Goal: Information Seeking & Learning: Learn about a topic

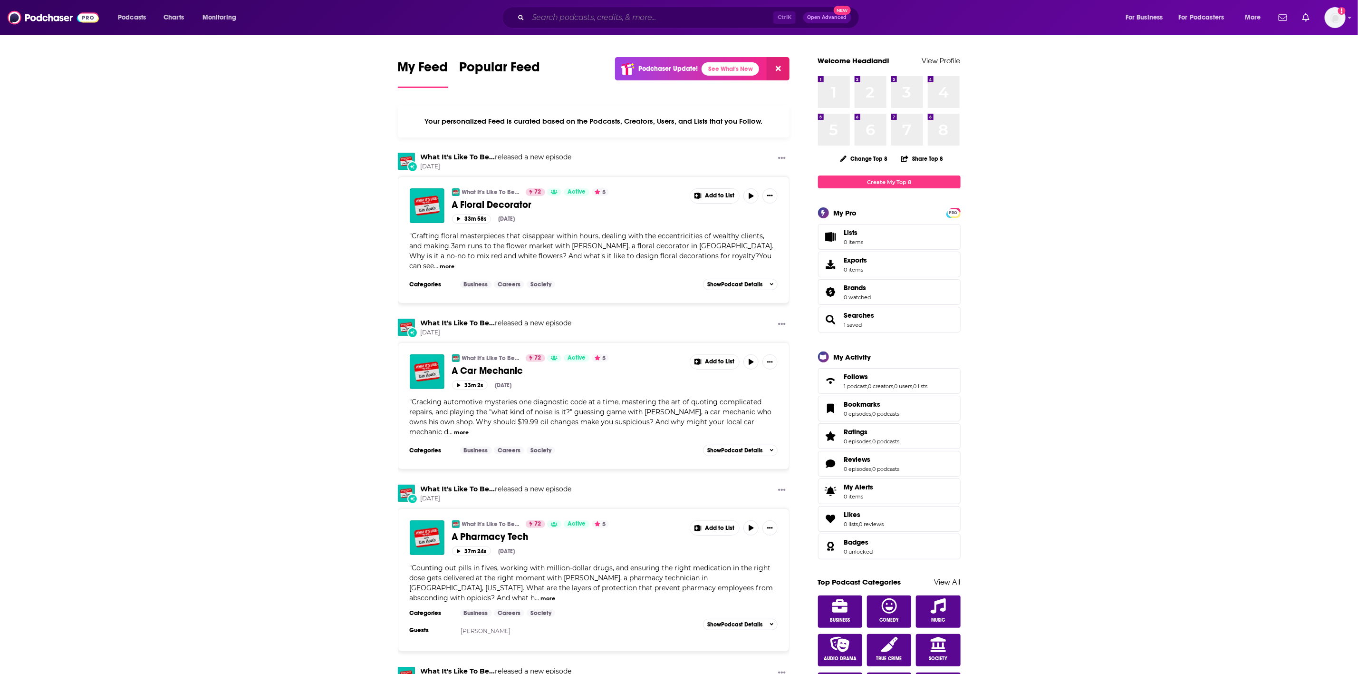
click at [661, 20] on input "Search podcasts, credits, & more..." at bounding box center [650, 17] width 245 height 15
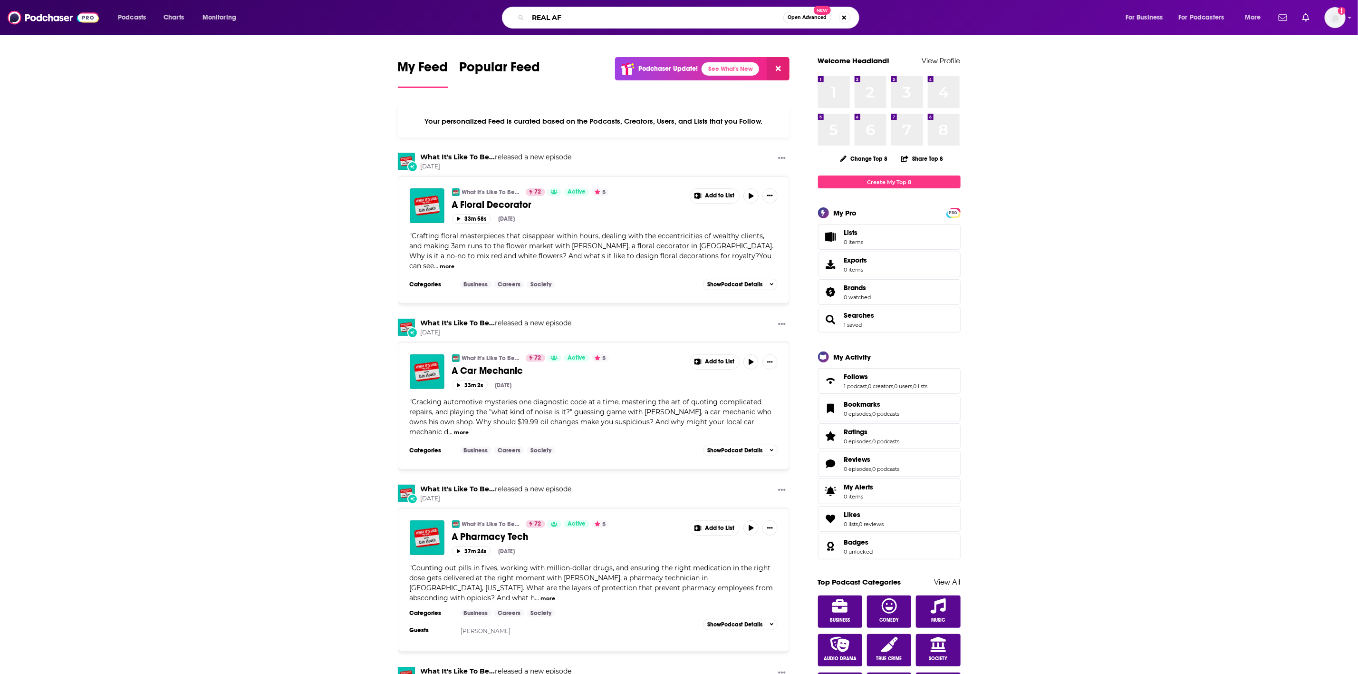
type input "REAL AF"
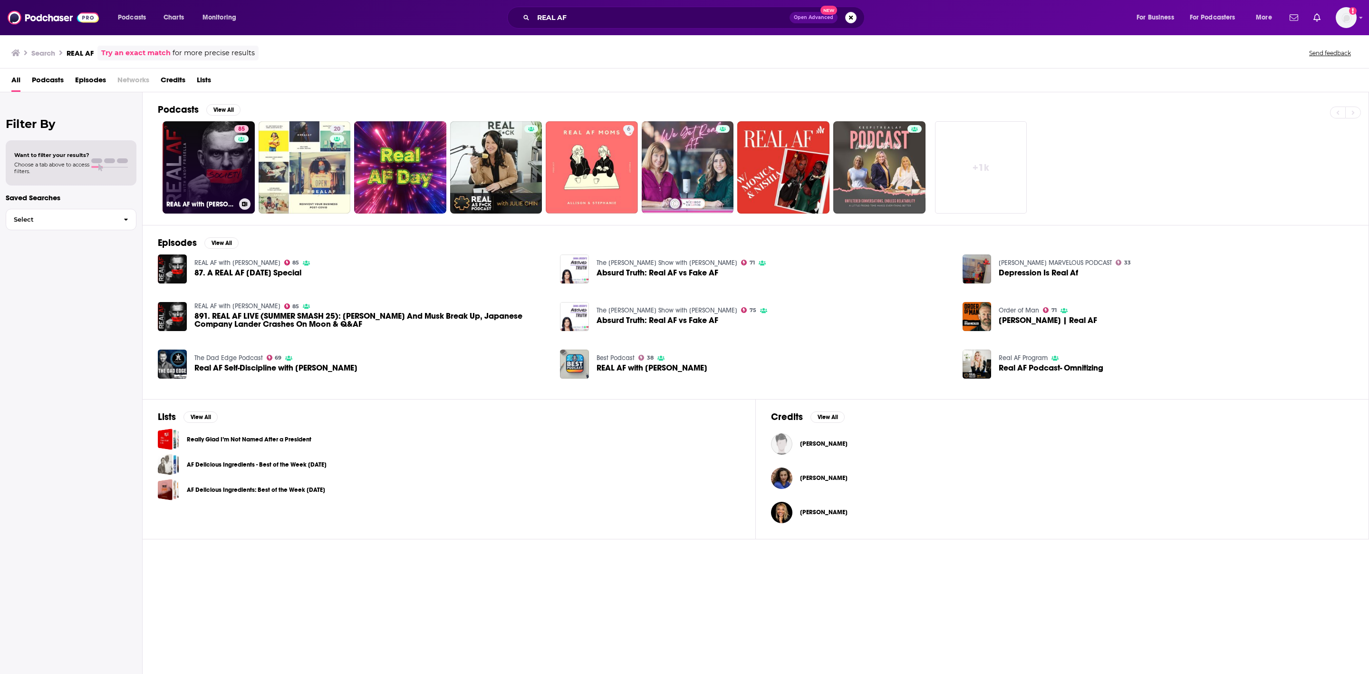
click at [198, 153] on link "85 REAL AF with [PERSON_NAME]" at bounding box center [209, 167] width 92 height 92
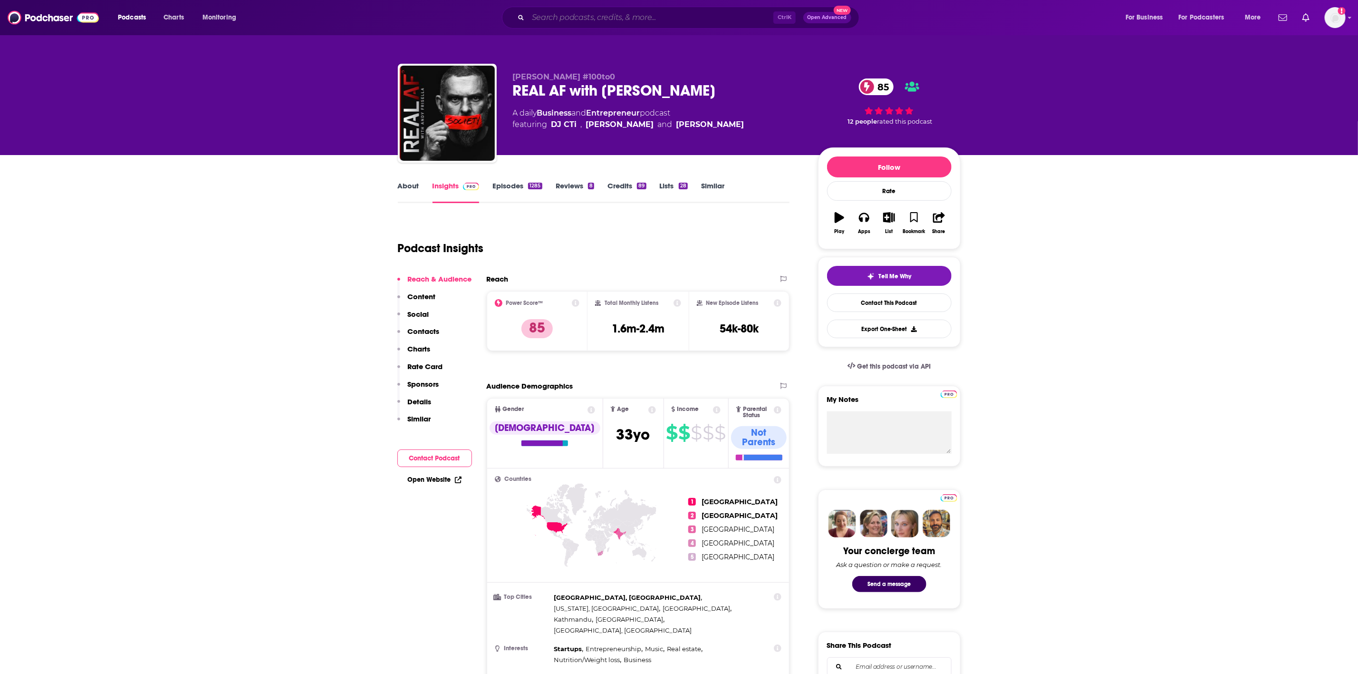
click at [672, 23] on input "Search podcasts, credits, & more..." at bounding box center [650, 17] width 245 height 15
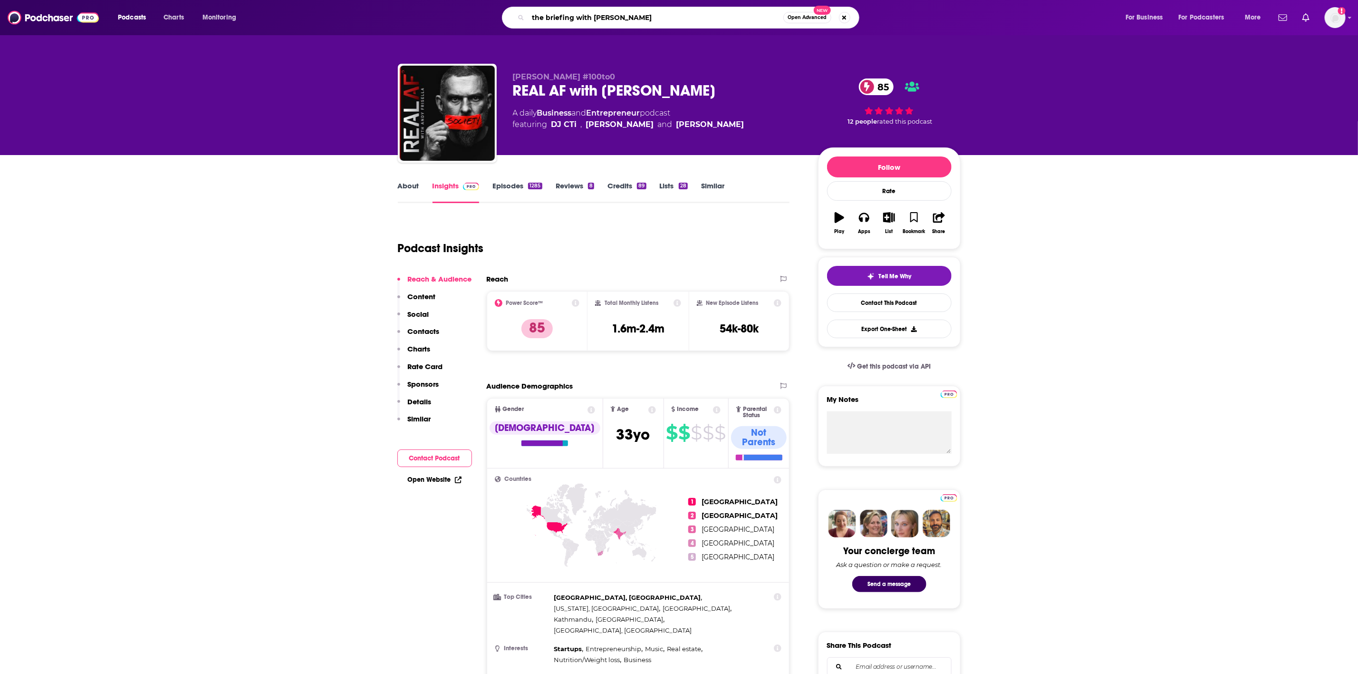
type input "the briefing with jen psaki"
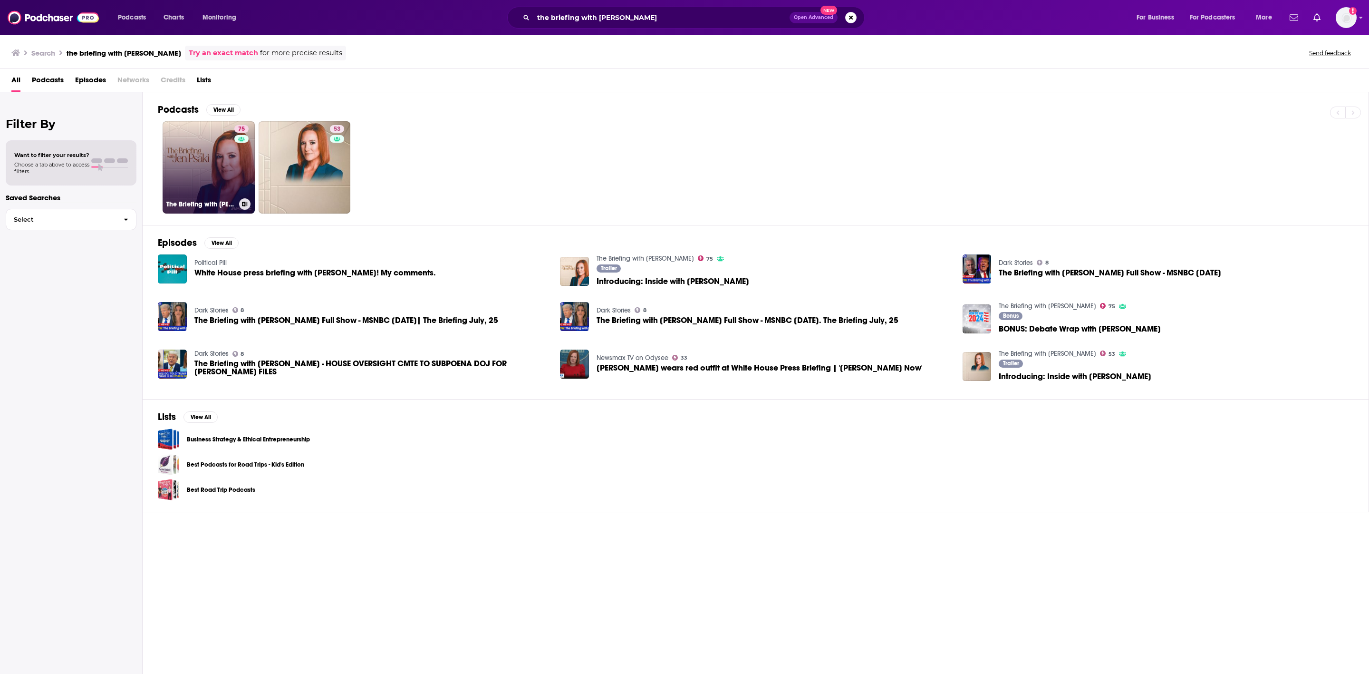
click at [201, 180] on link "75 The Briefing with Jen Psaki" at bounding box center [209, 167] width 92 height 92
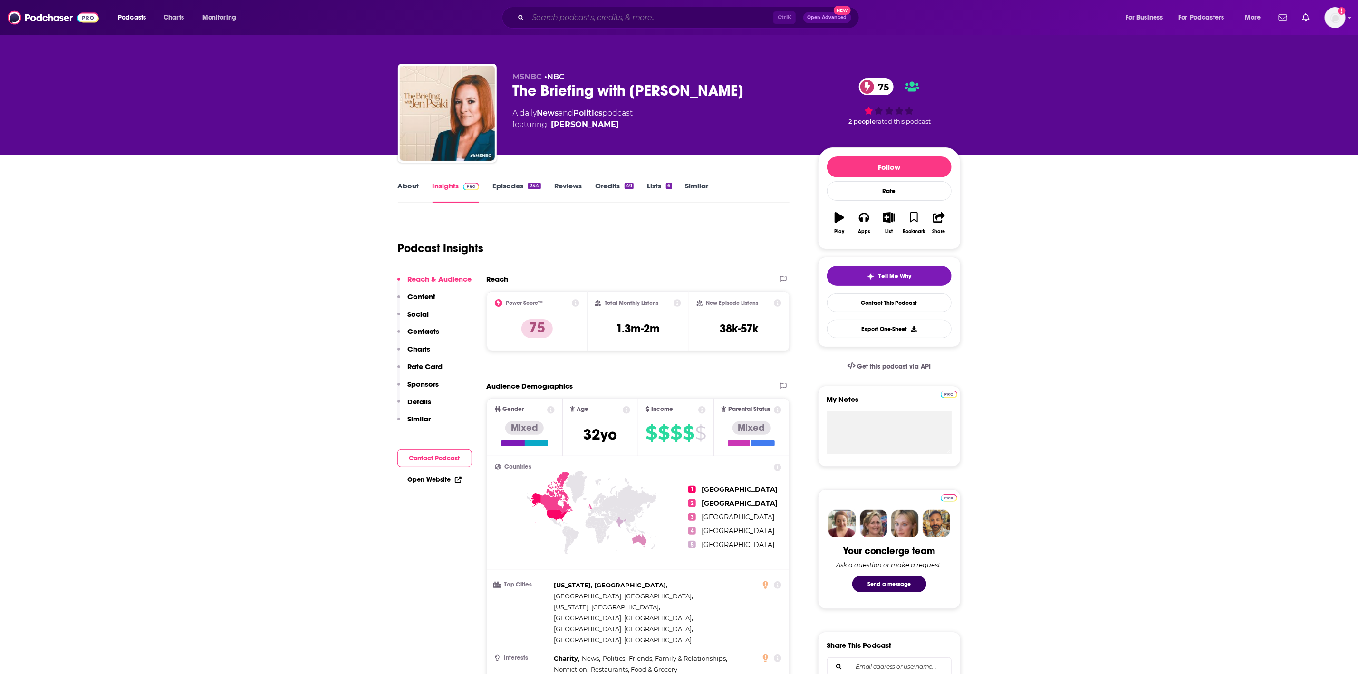
click at [586, 12] on input "Search podcasts, credits, & more..." at bounding box center [650, 17] width 245 height 15
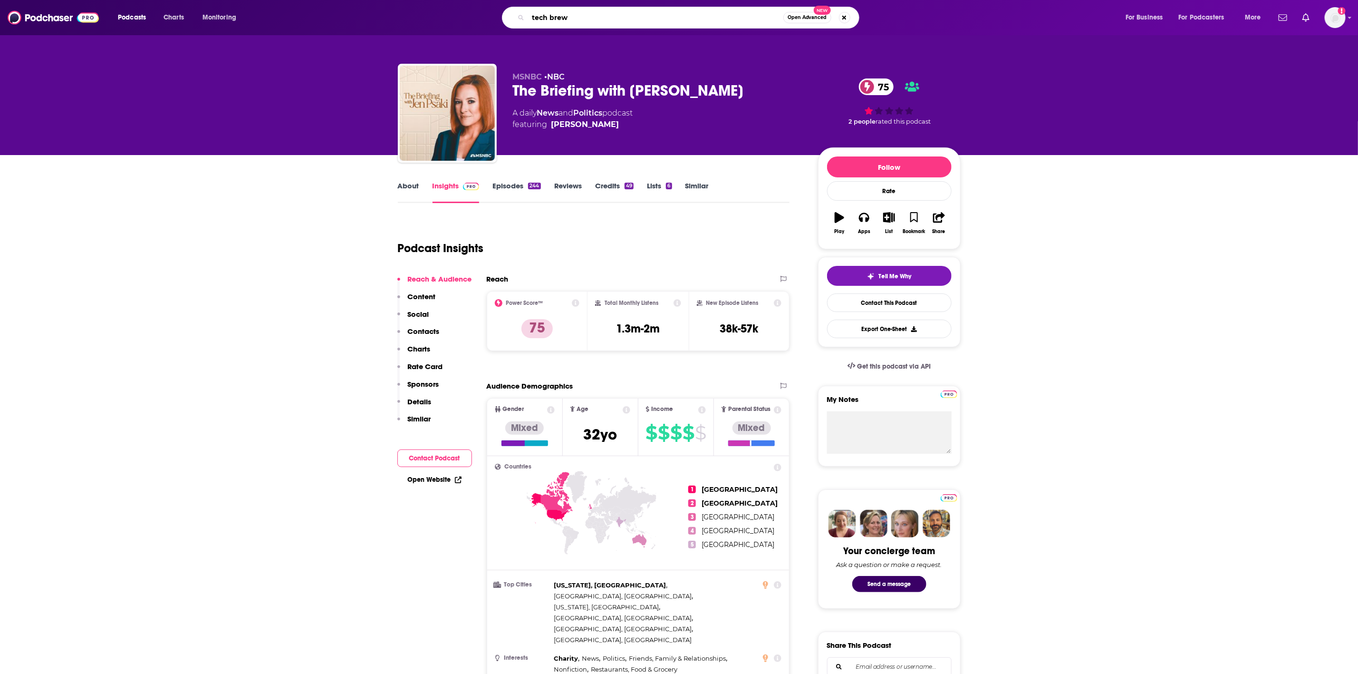
type input "tech brew"
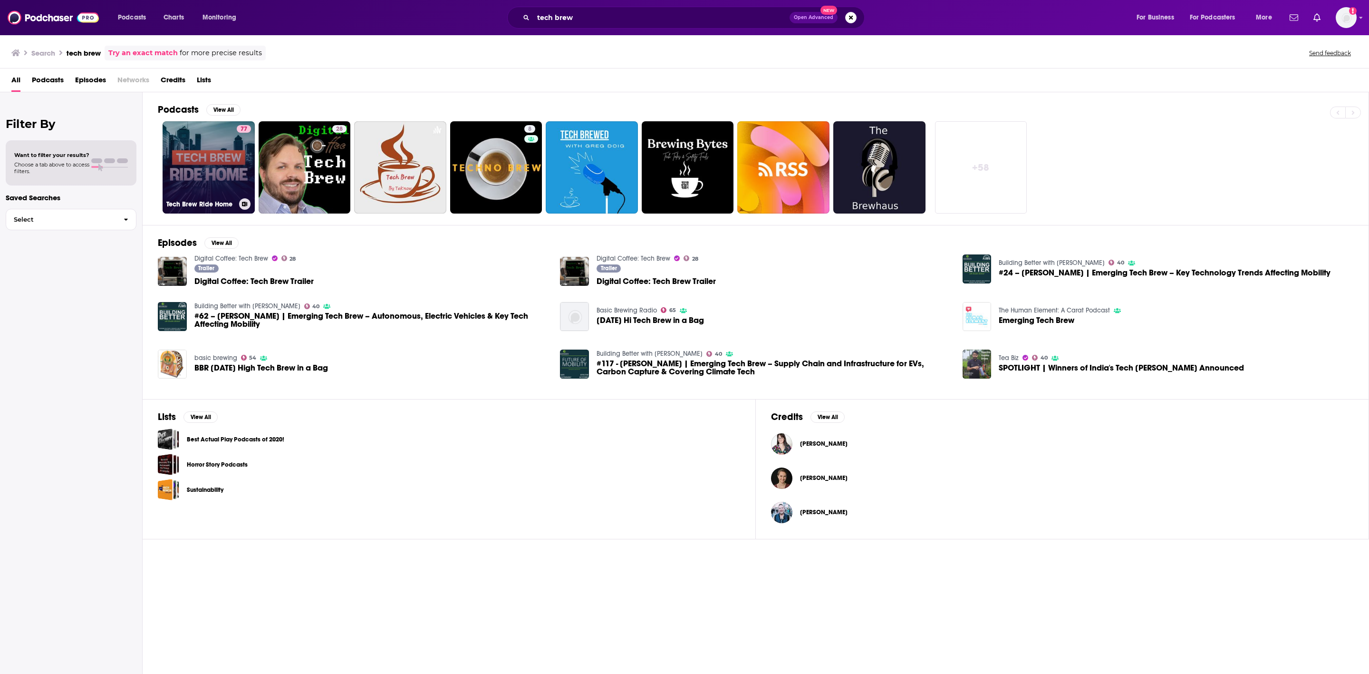
click at [197, 159] on link "77 Tech Brew Ride Home" at bounding box center [209, 167] width 92 height 92
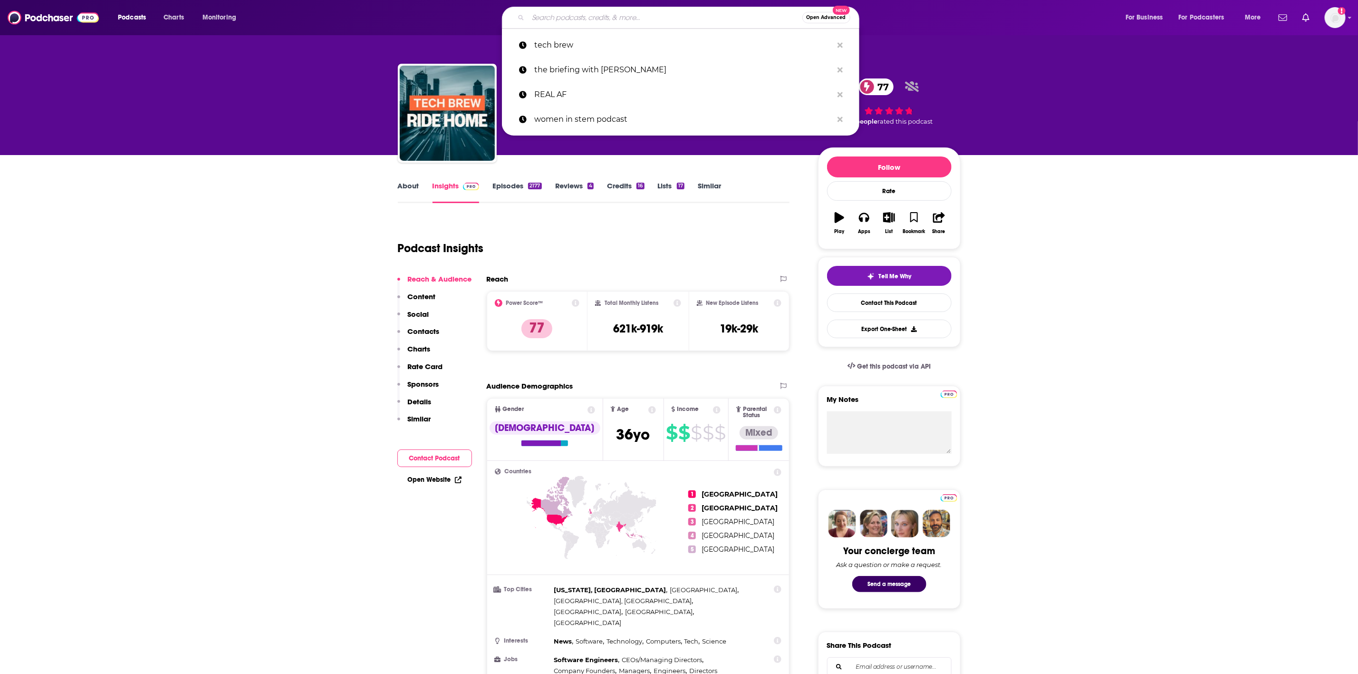
click at [617, 13] on input "Search podcasts, credits, & more..." at bounding box center [665, 17] width 274 height 15
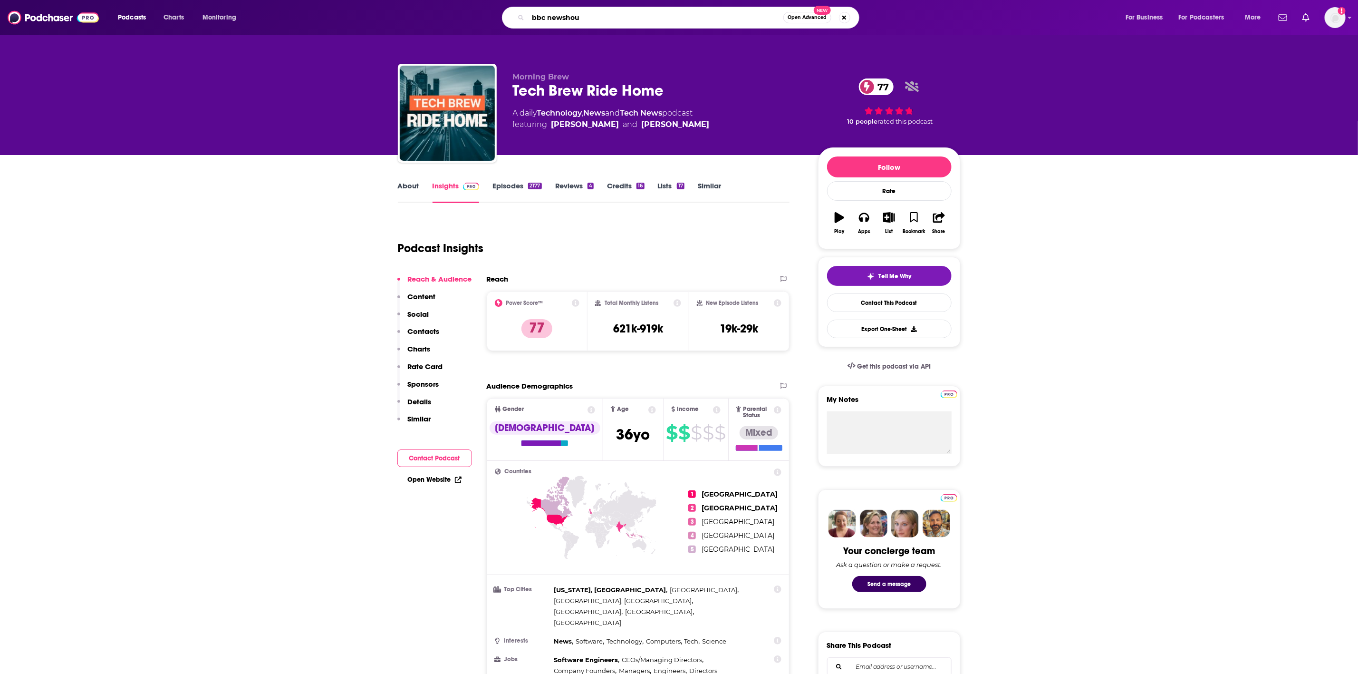
type input "bbc newshour"
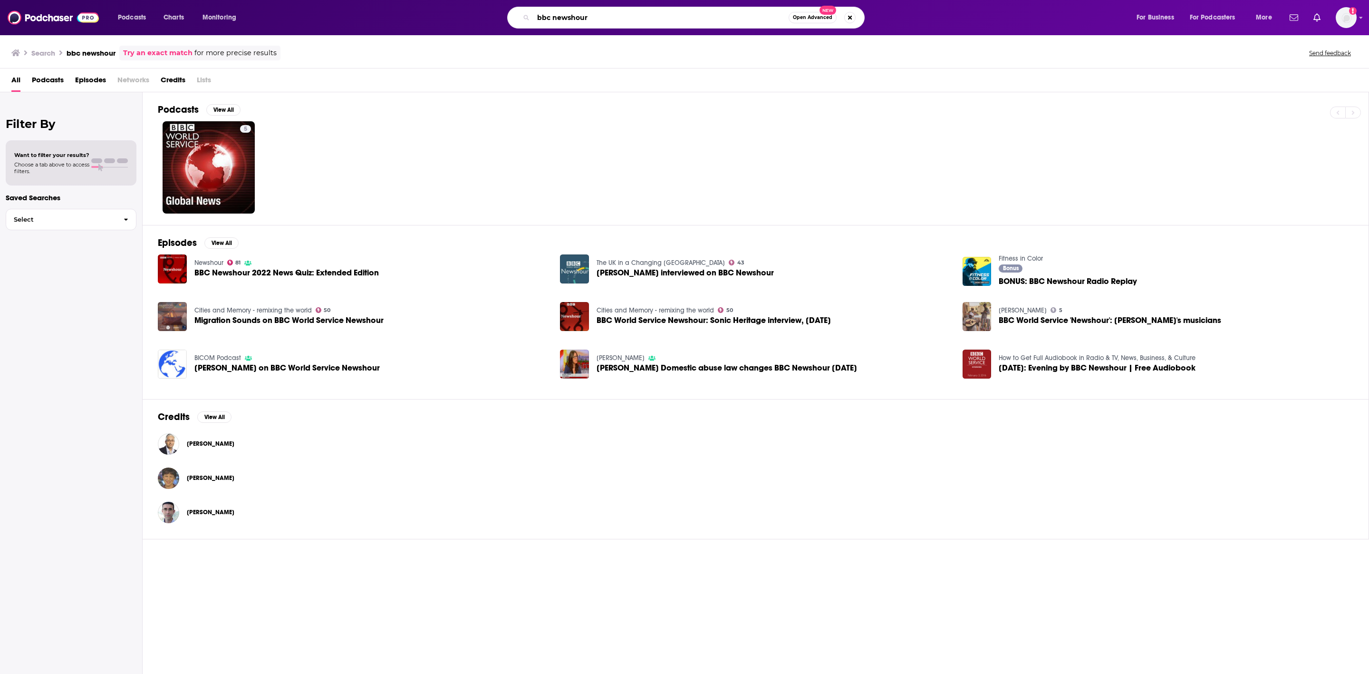
click at [571, 13] on input "bbc newshour" at bounding box center [660, 17] width 255 height 15
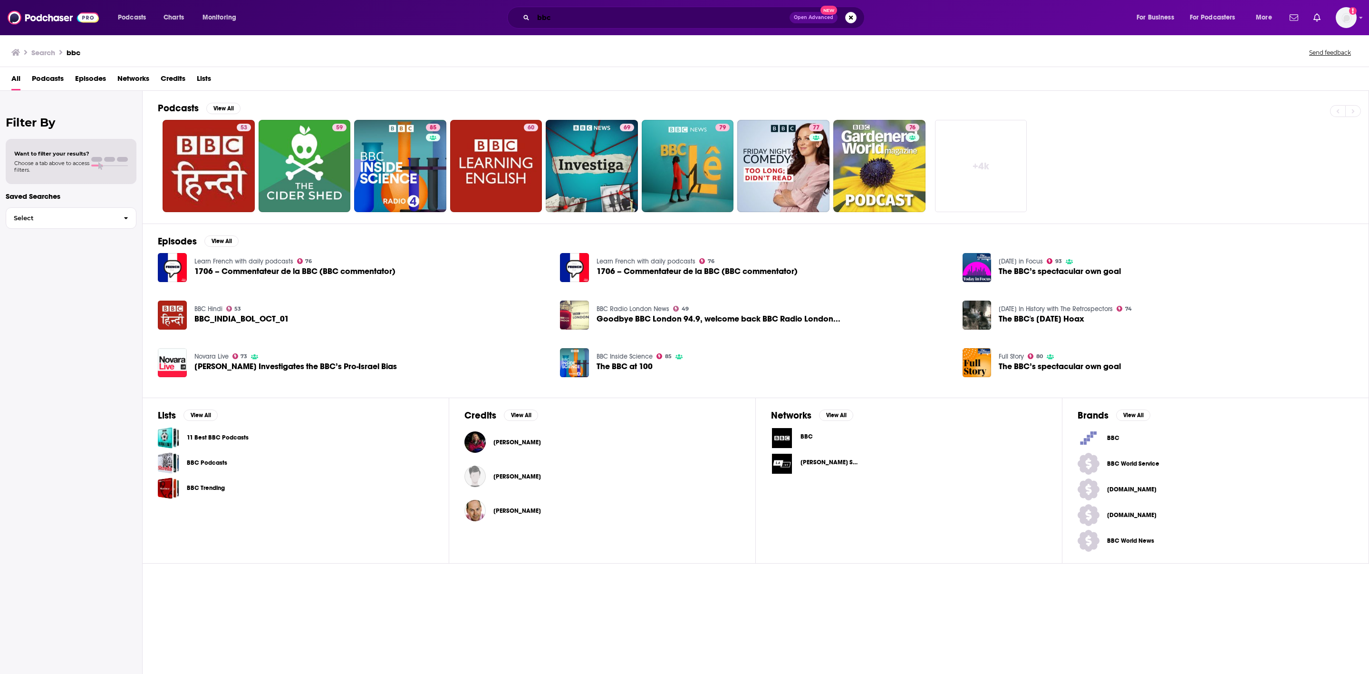
click at [578, 15] on input "bbc" at bounding box center [661, 17] width 256 height 15
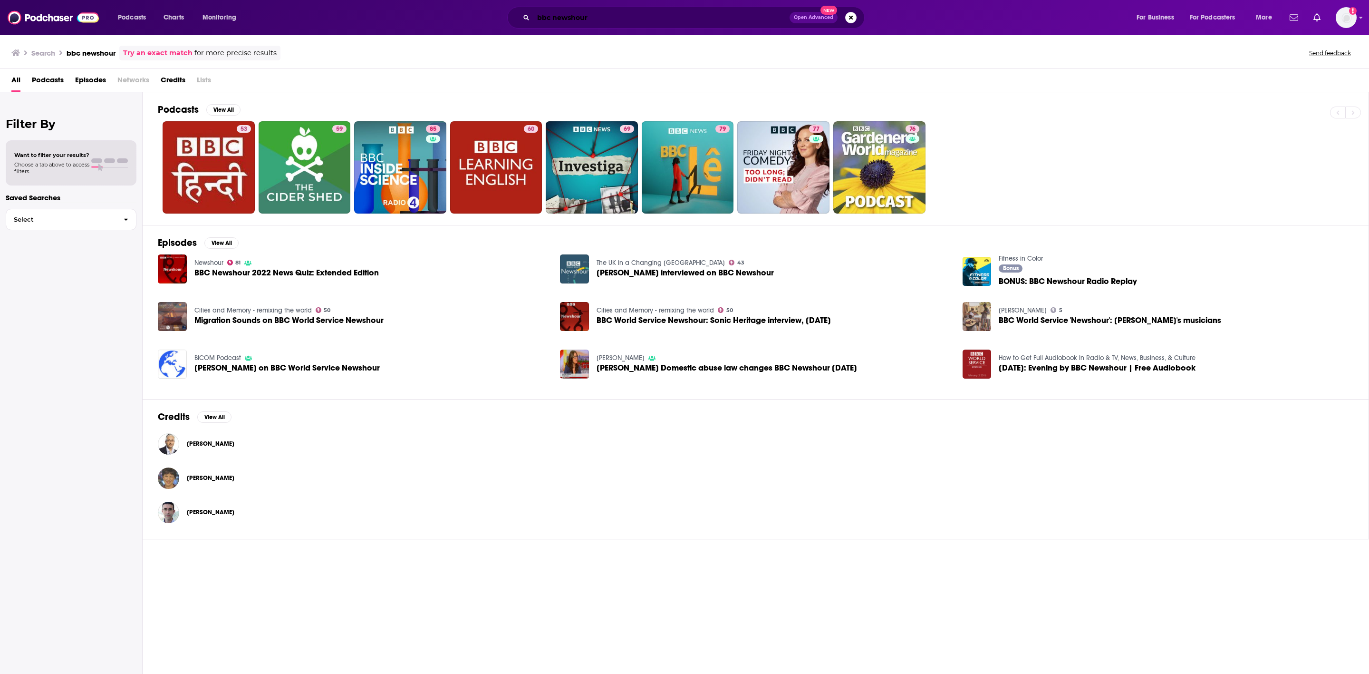
click at [645, 19] on input "bbc newshour" at bounding box center [661, 17] width 256 height 15
click at [222, 103] on div "Podcasts View All 53 59 85 60 69 79 77 76" at bounding box center [763, 158] width 1211 height 133
click at [220, 108] on button "View All" at bounding box center [223, 109] width 34 height 11
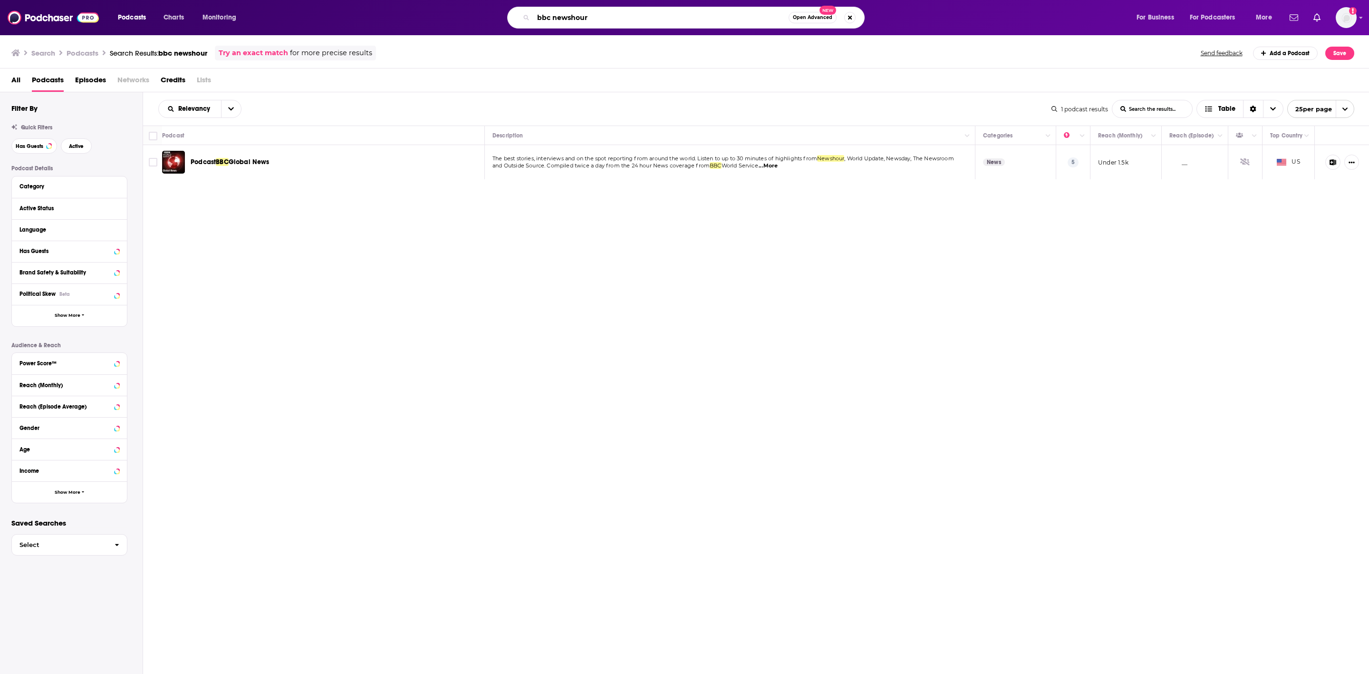
click at [572, 16] on input "bbc newshour" at bounding box center [660, 17] width 255 height 15
type input "bbc news"
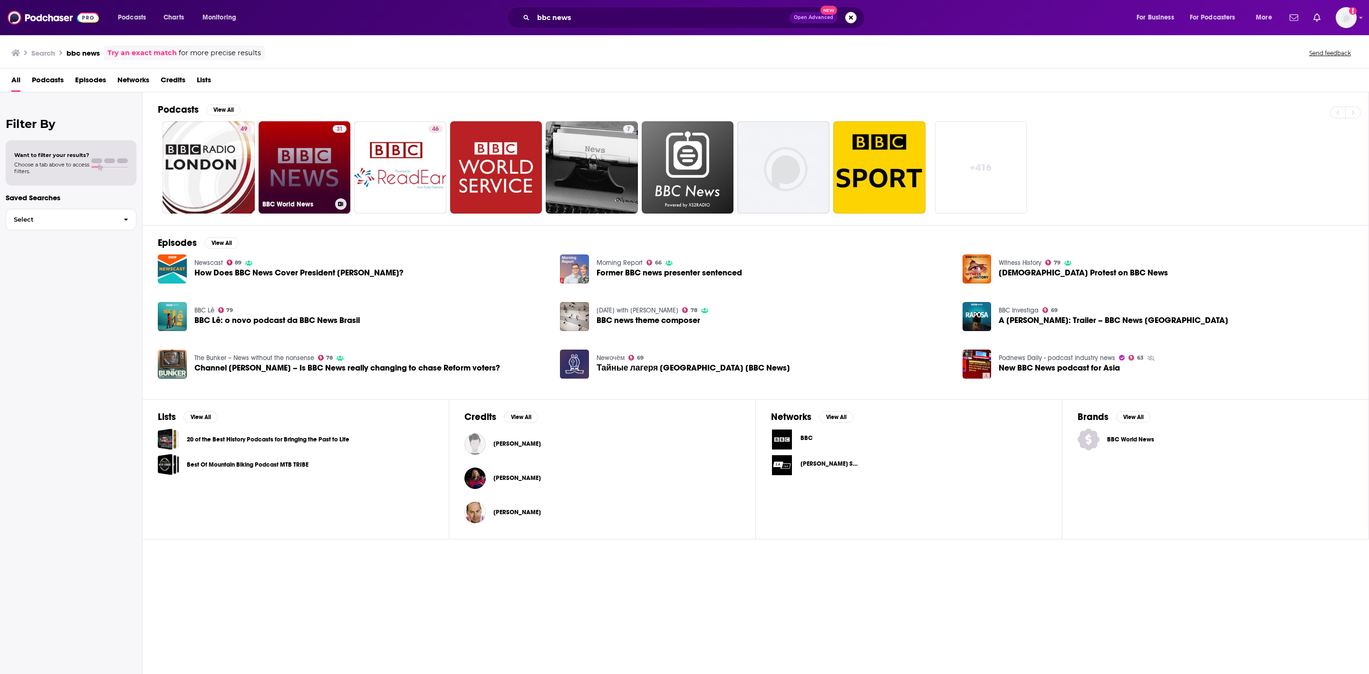
click at [304, 162] on link "31 BBC World News" at bounding box center [305, 167] width 92 height 92
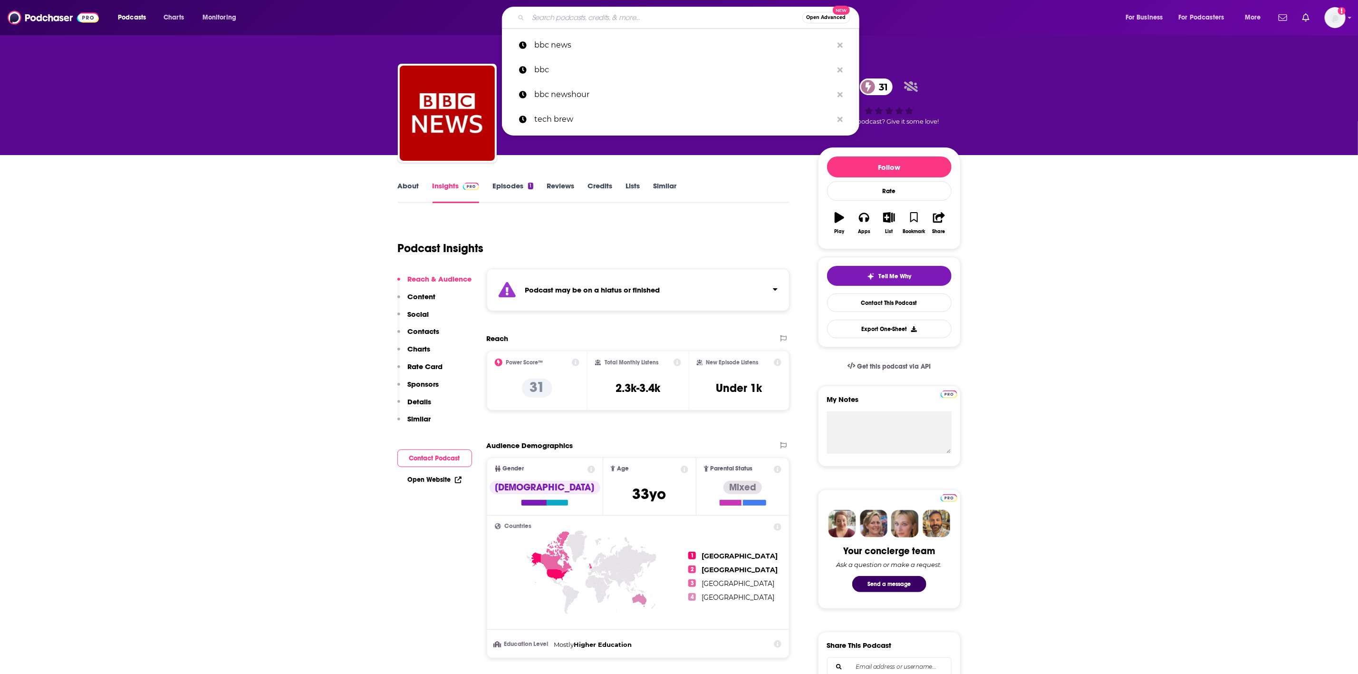
click at [589, 23] on input "Search podcasts, credits, & more..." at bounding box center [665, 17] width 274 height 15
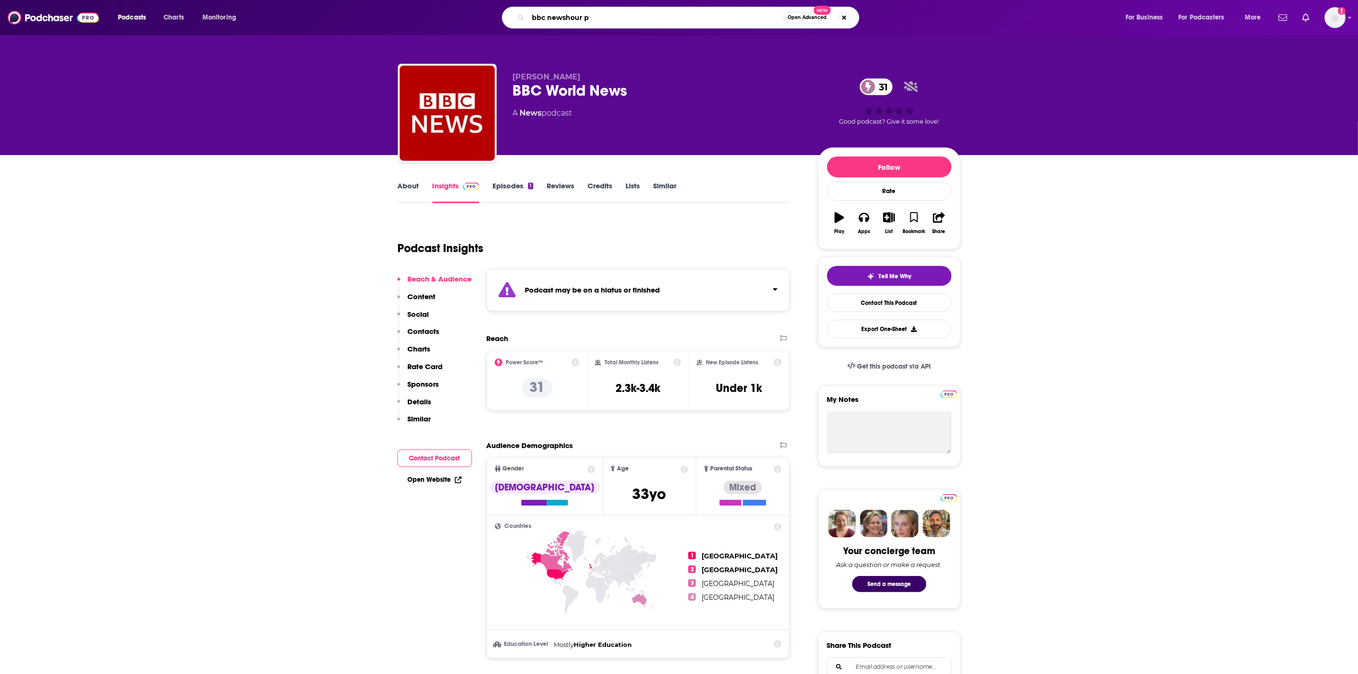
type input "bbc newshour"
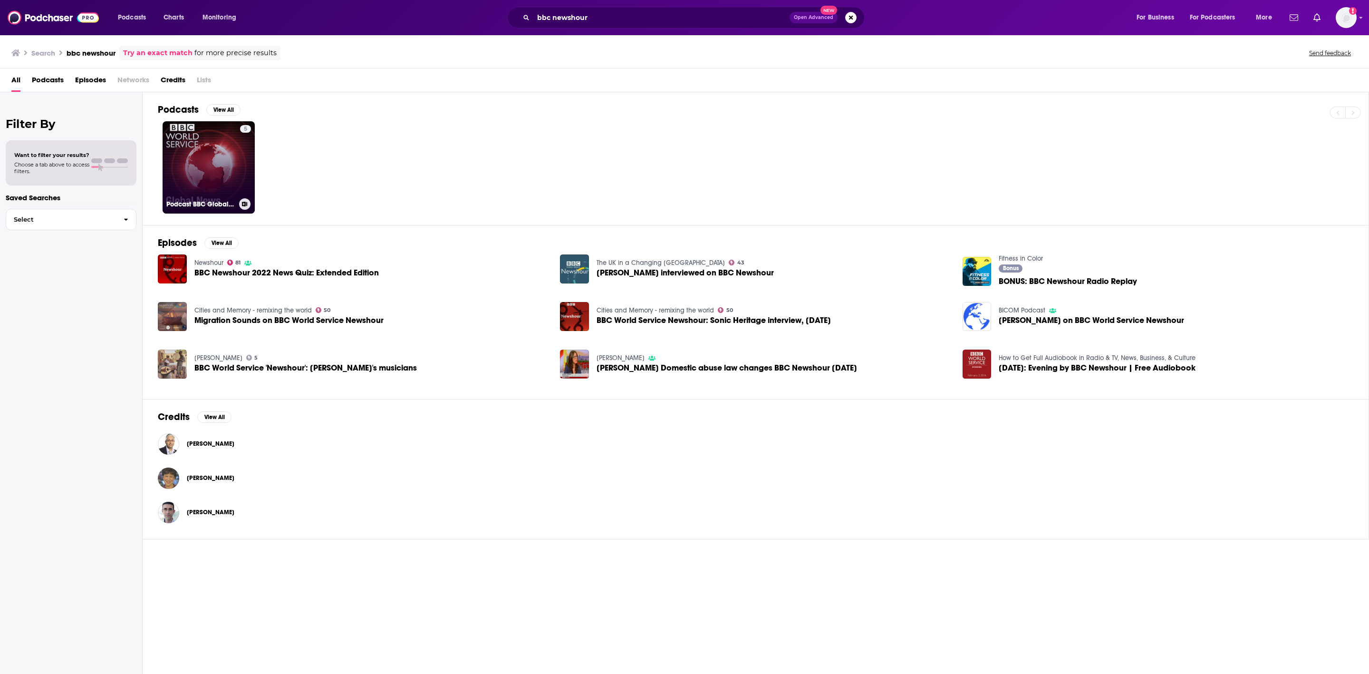
click at [212, 159] on link "5 Podcast BBC Global News" at bounding box center [209, 167] width 92 height 92
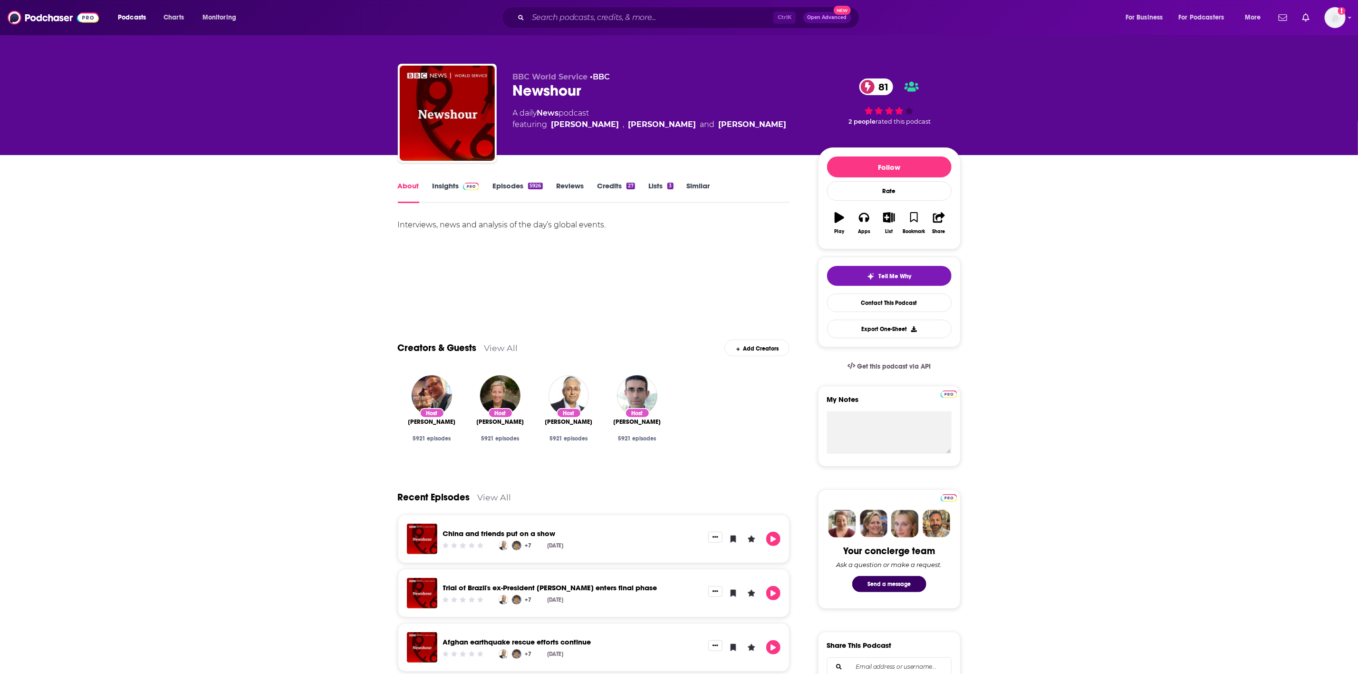
click at [449, 185] on link "Insights" at bounding box center [456, 192] width 47 height 22
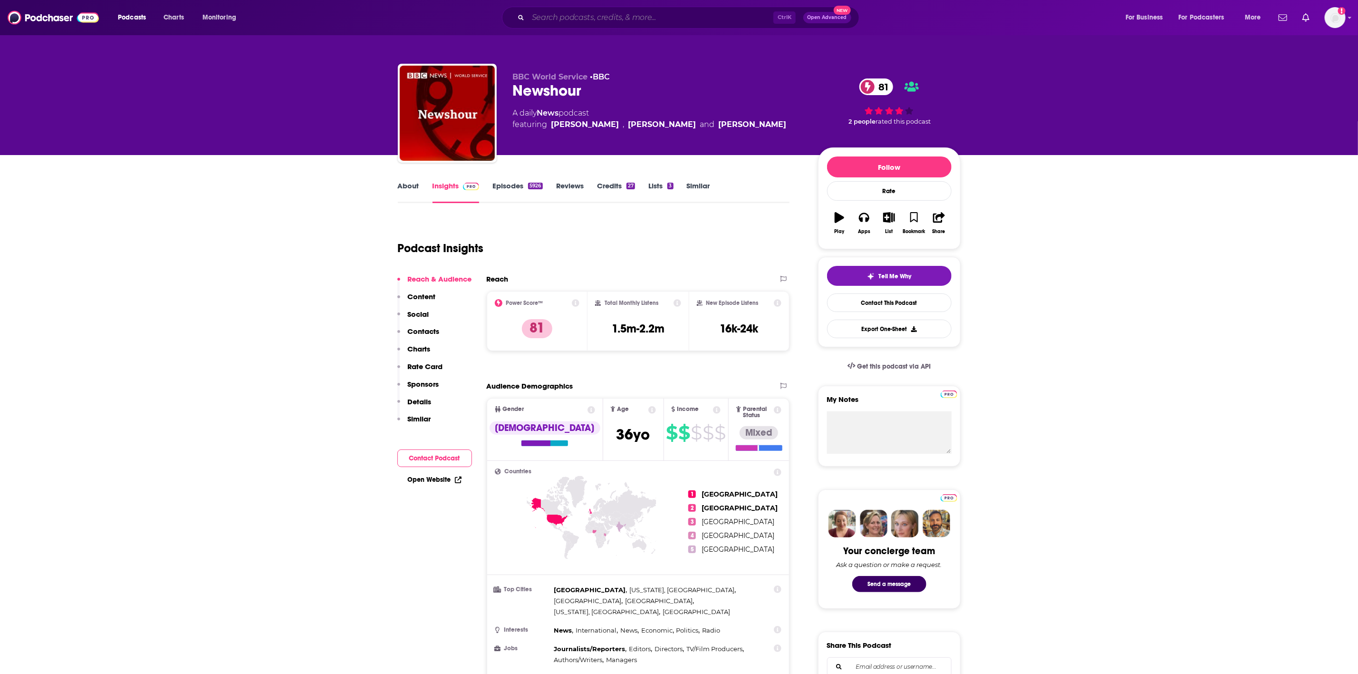
click at [584, 10] on input "Search podcasts, credits, & more..." at bounding box center [650, 17] width 245 height 15
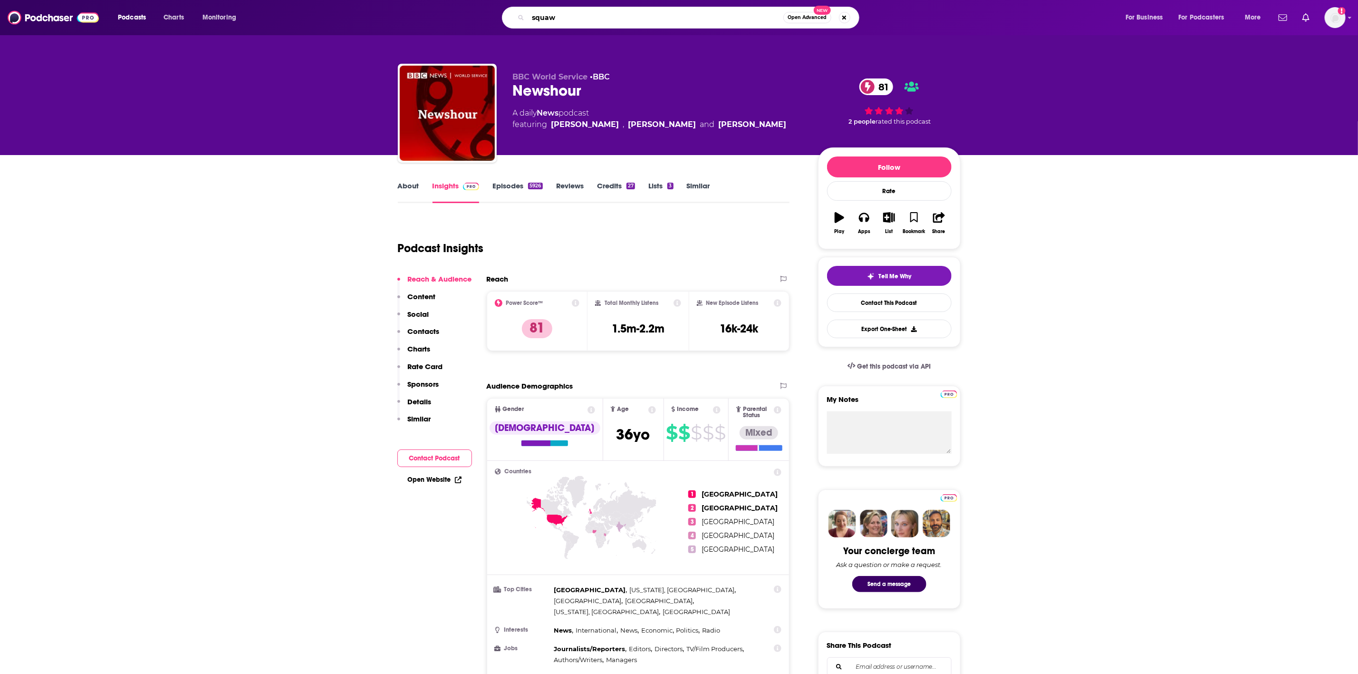
type input "squawk"
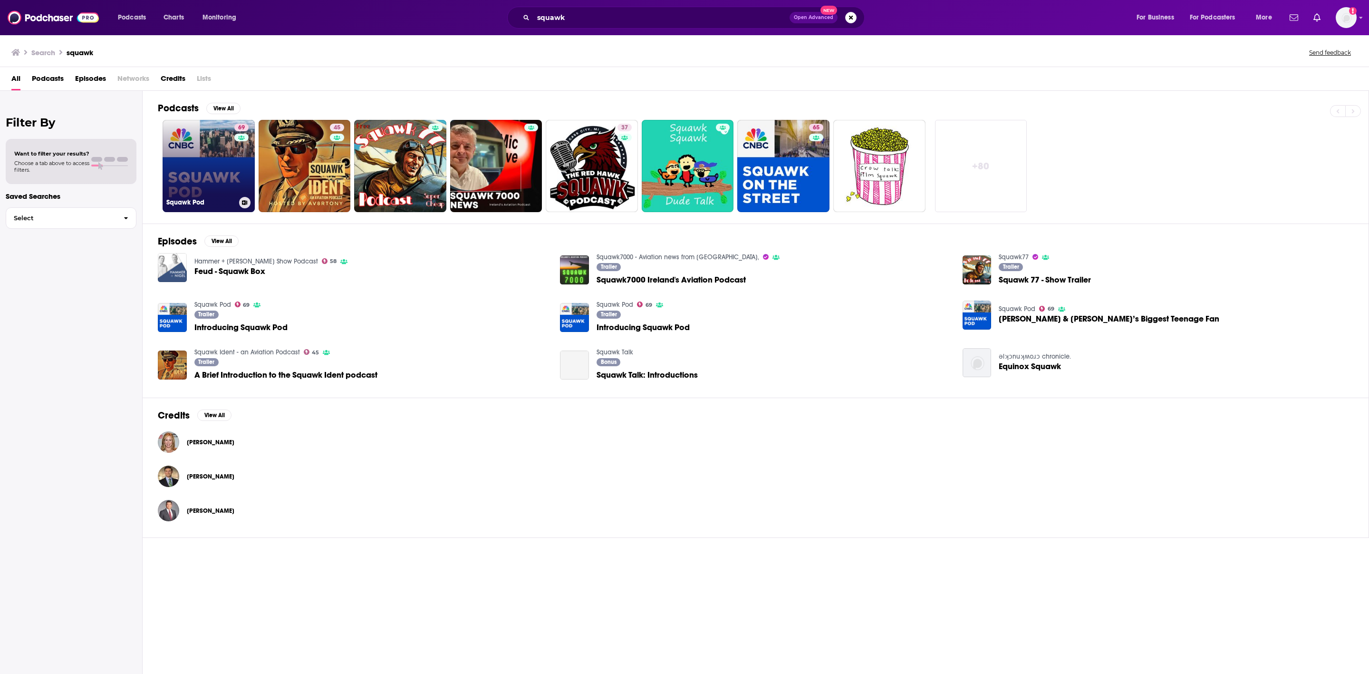
click at [207, 162] on link "69 Squawk Pod" at bounding box center [209, 166] width 92 height 92
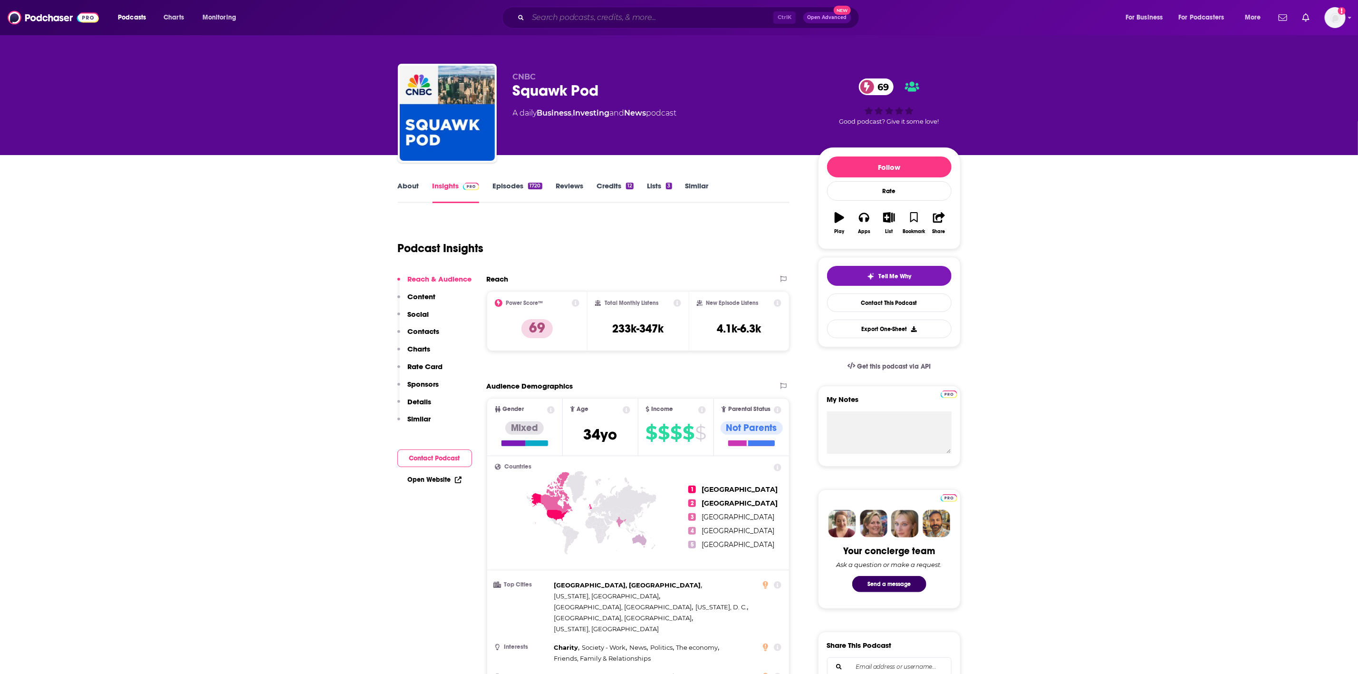
click at [577, 21] on input "Search podcasts, credits, & more..." at bounding box center [650, 17] width 245 height 15
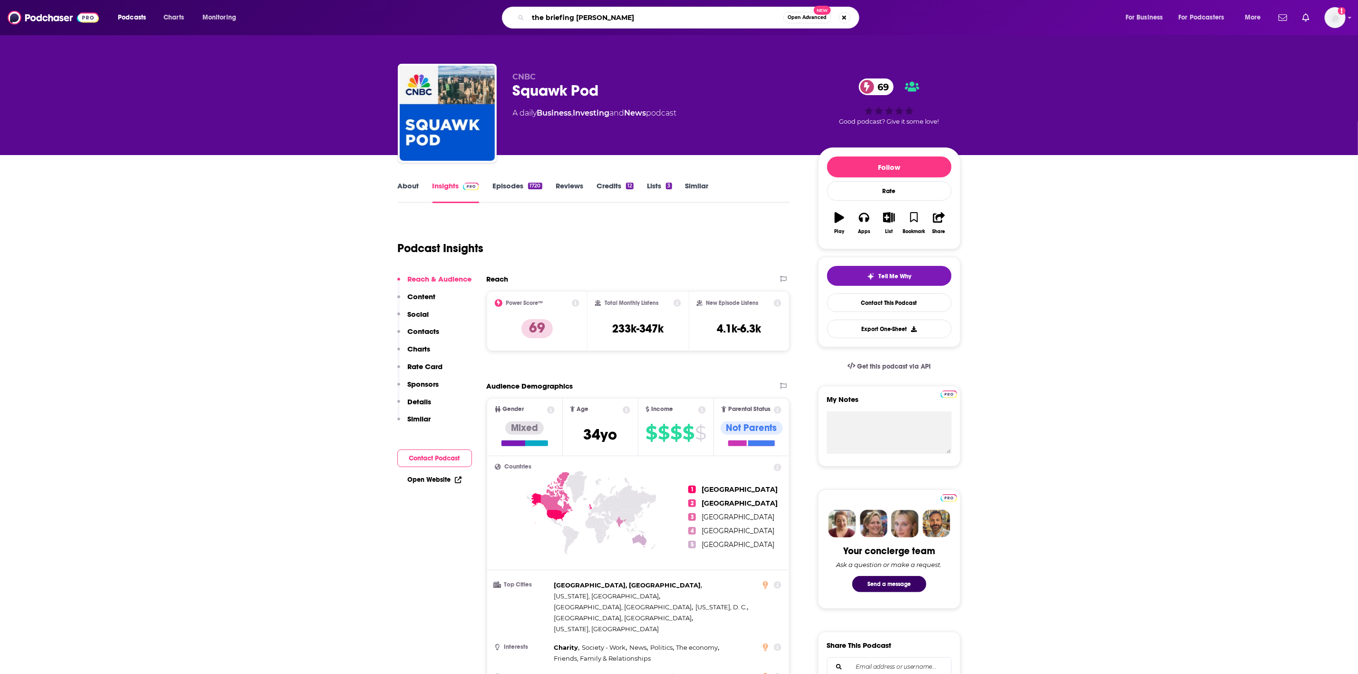
type input "the briefing [PERSON_NAME]"
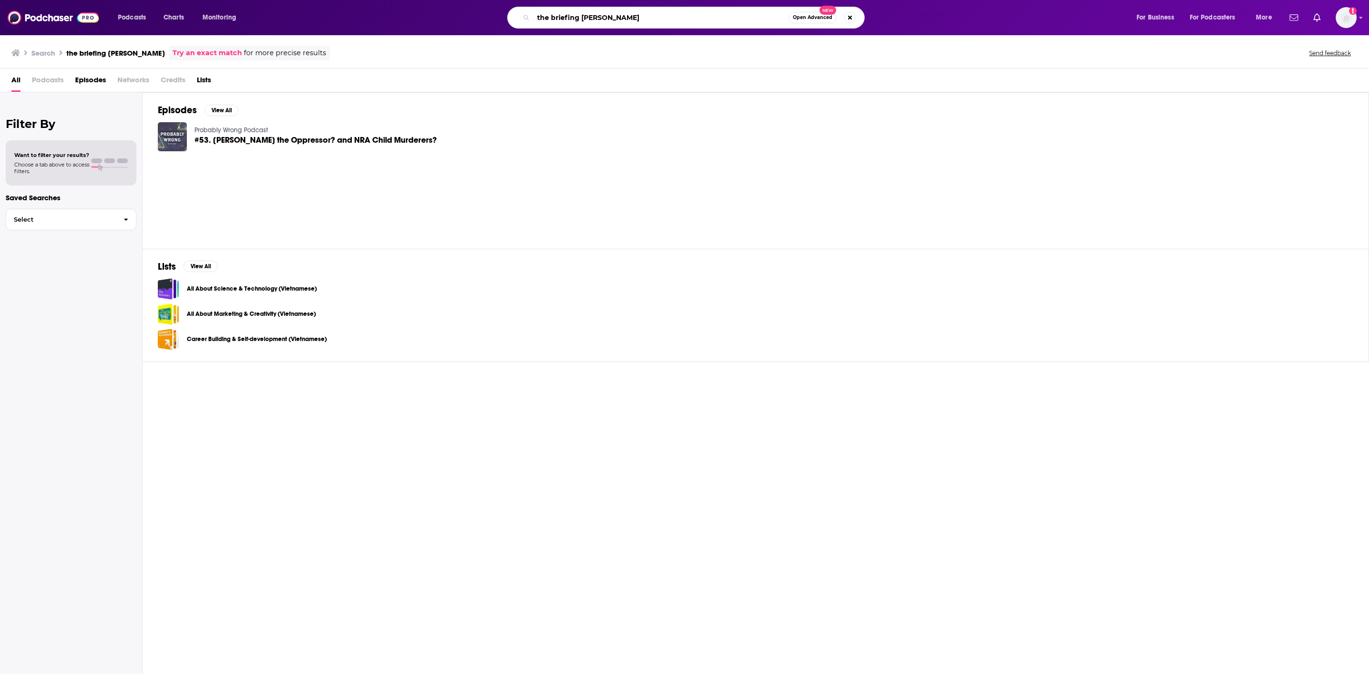
drag, startPoint x: 575, startPoint y: 18, endPoint x: 894, endPoint y: 37, distance: 320.0
click at [894, 37] on div "Podcasts Charts Monitoring the briefing [PERSON_NAME] Open Advanced New For Bus…" at bounding box center [684, 337] width 1369 height 674
type input "the briefing [PERSON_NAME]"
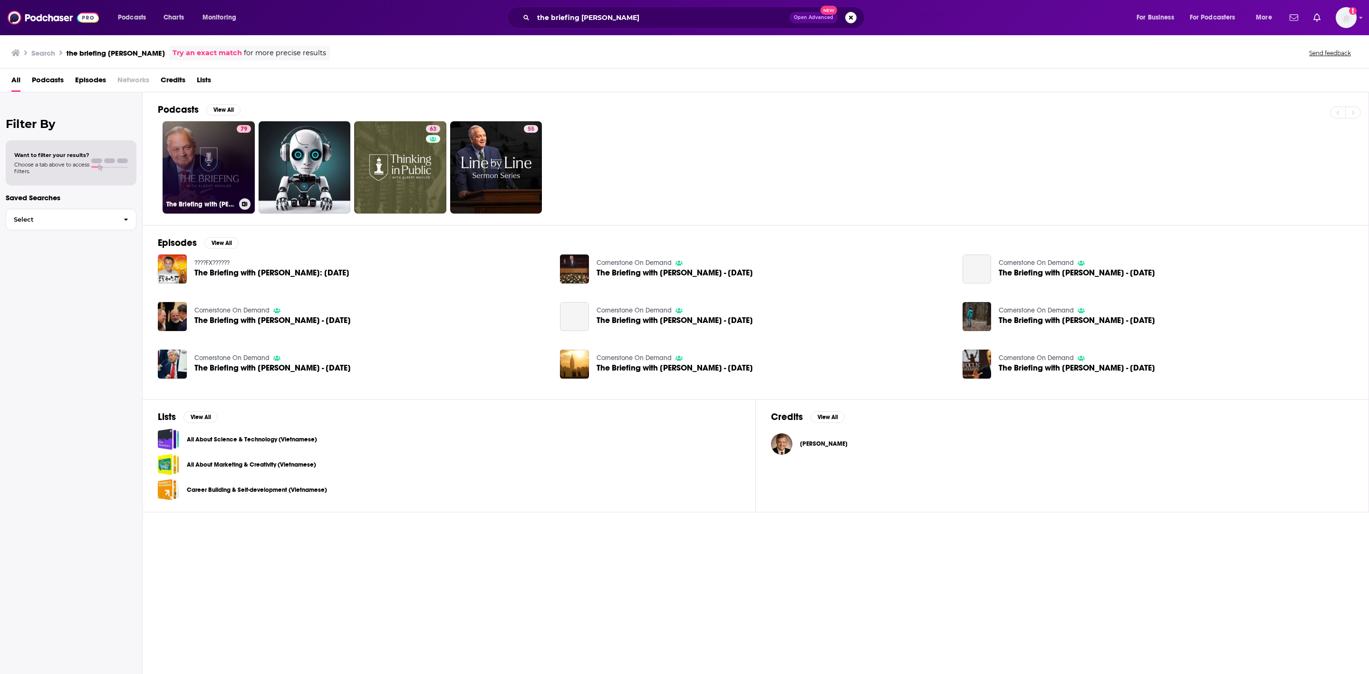
click at [210, 173] on link "79 The Briefing with [PERSON_NAME]" at bounding box center [209, 167] width 92 height 92
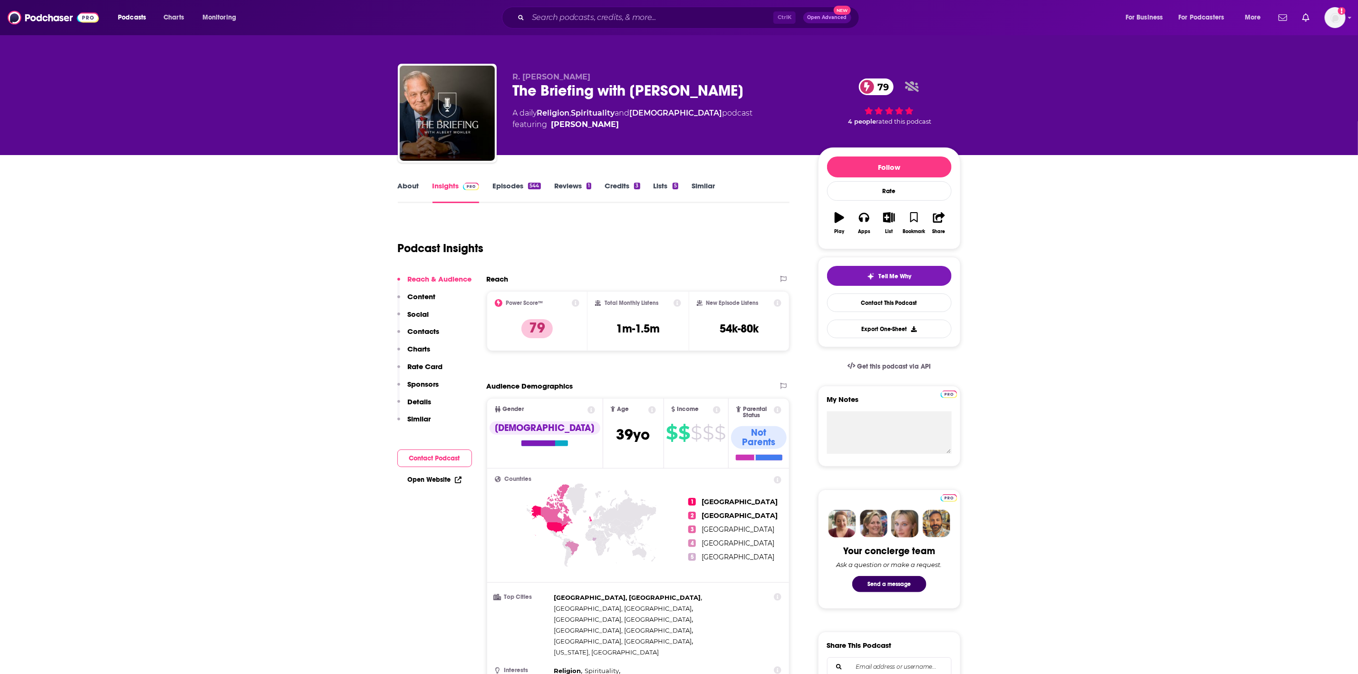
click at [592, 9] on div "Ctrl K Open Advanced New" at bounding box center [680, 18] width 357 height 22
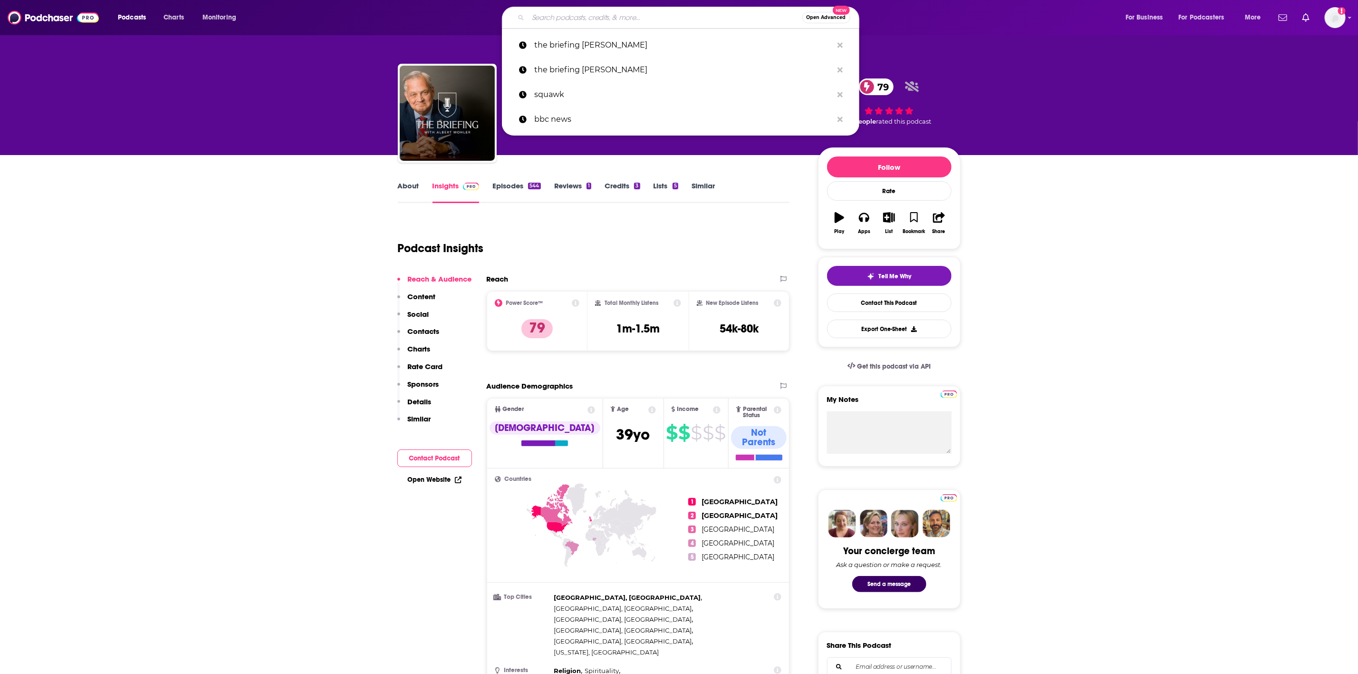
click at [582, 21] on input "Search podcasts, credits, & more..." at bounding box center [665, 17] width 274 height 15
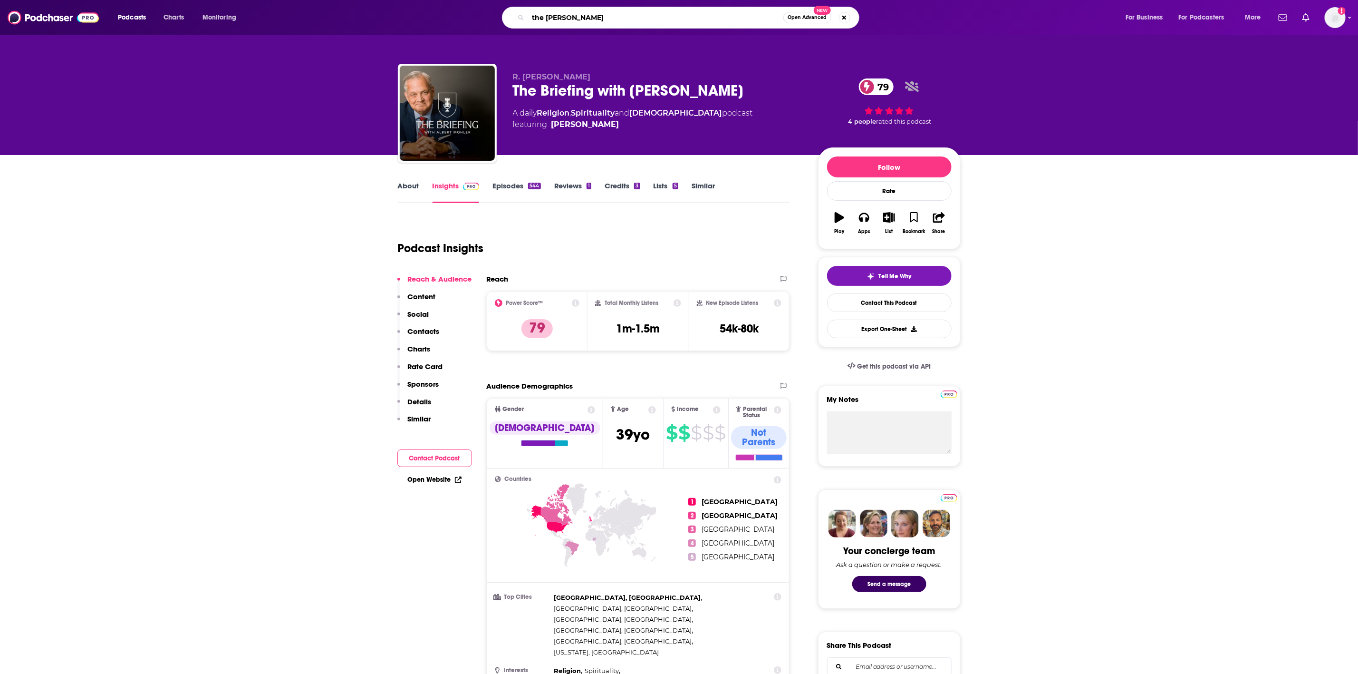
type input "the [PERSON_NAME]"
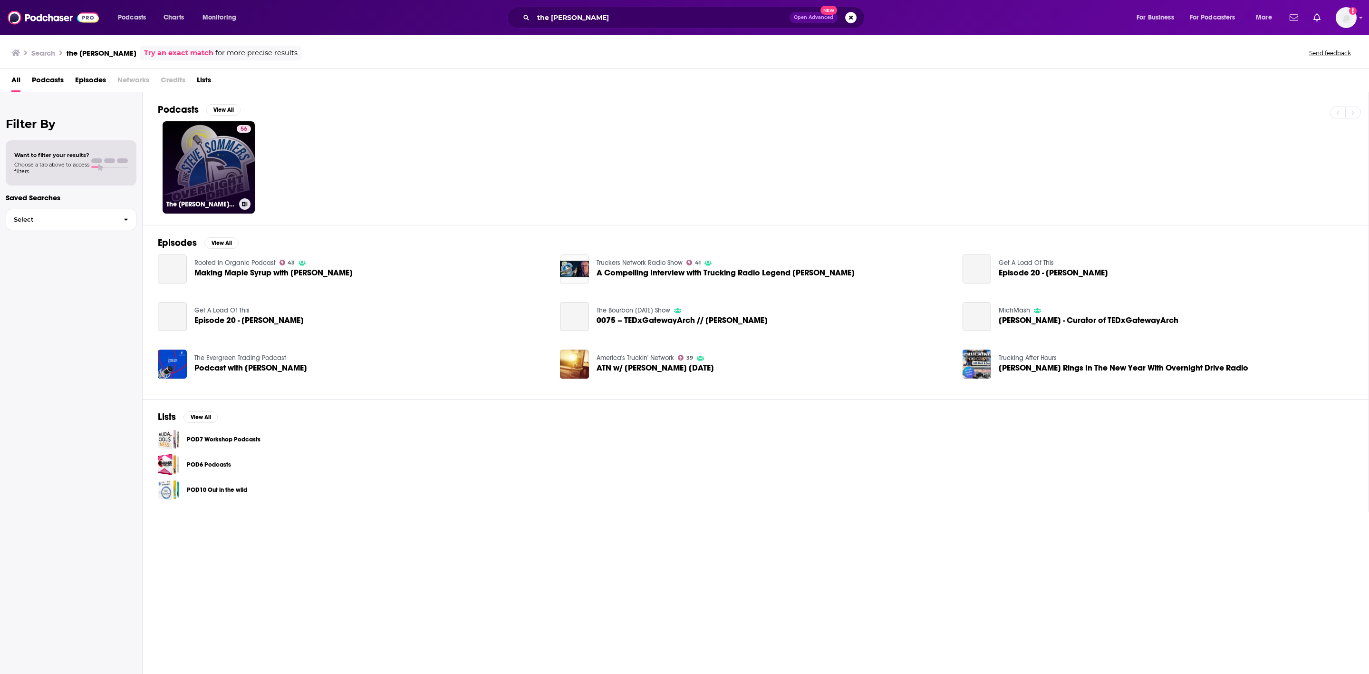
click at [241, 168] on div "56" at bounding box center [244, 161] width 14 height 73
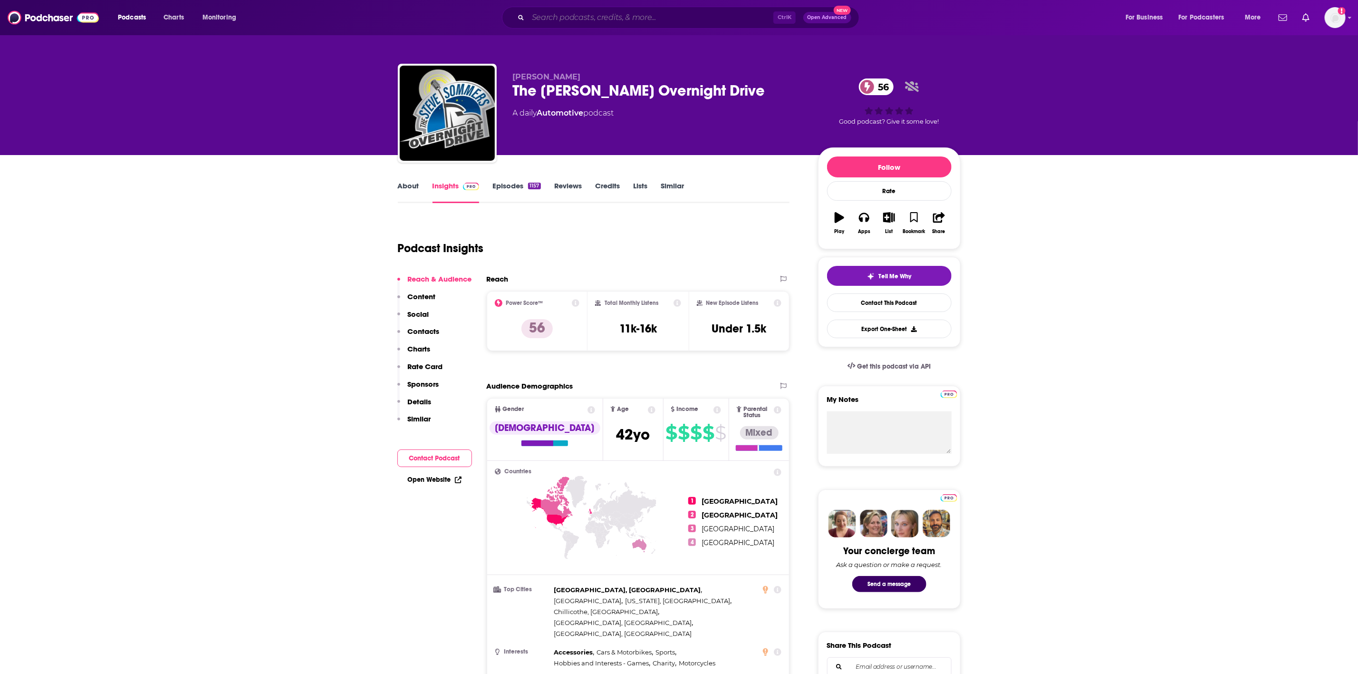
click at [595, 23] on input "Search podcasts, credits, & more..." at bounding box center [650, 17] width 245 height 15
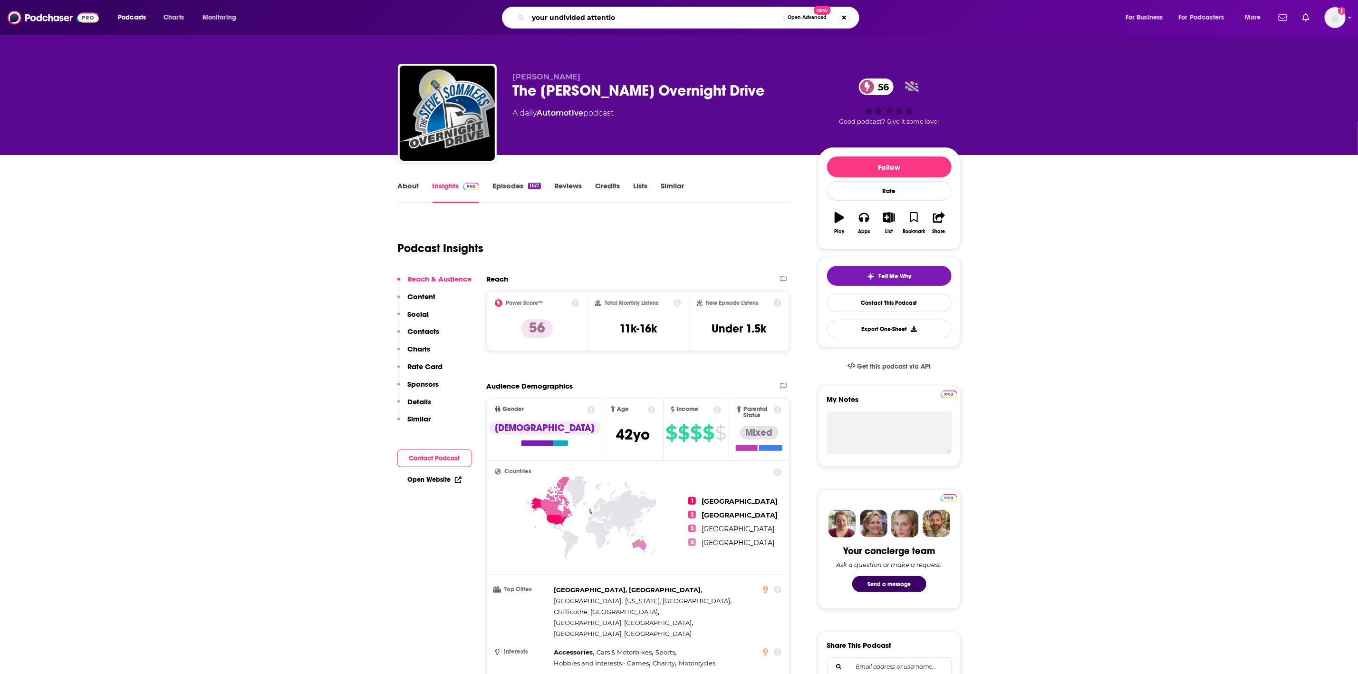
type input "your undivided attention"
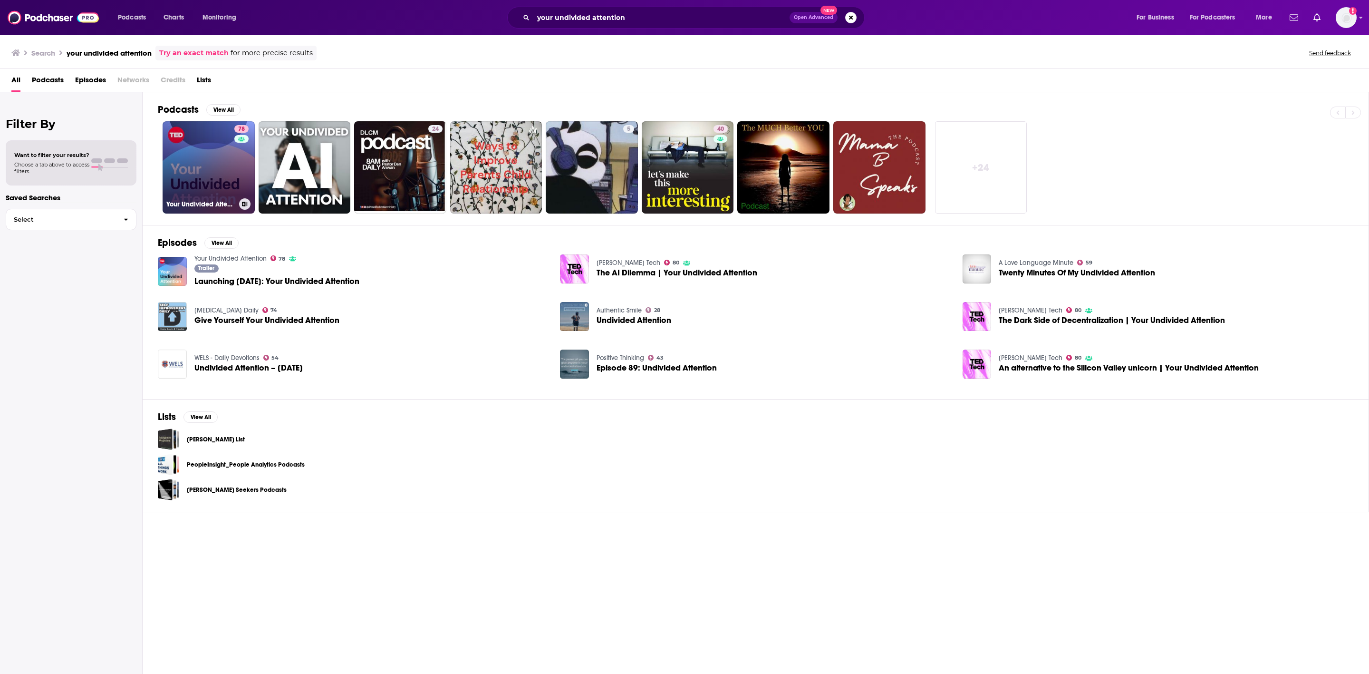
click at [249, 180] on div "78" at bounding box center [242, 161] width 17 height 73
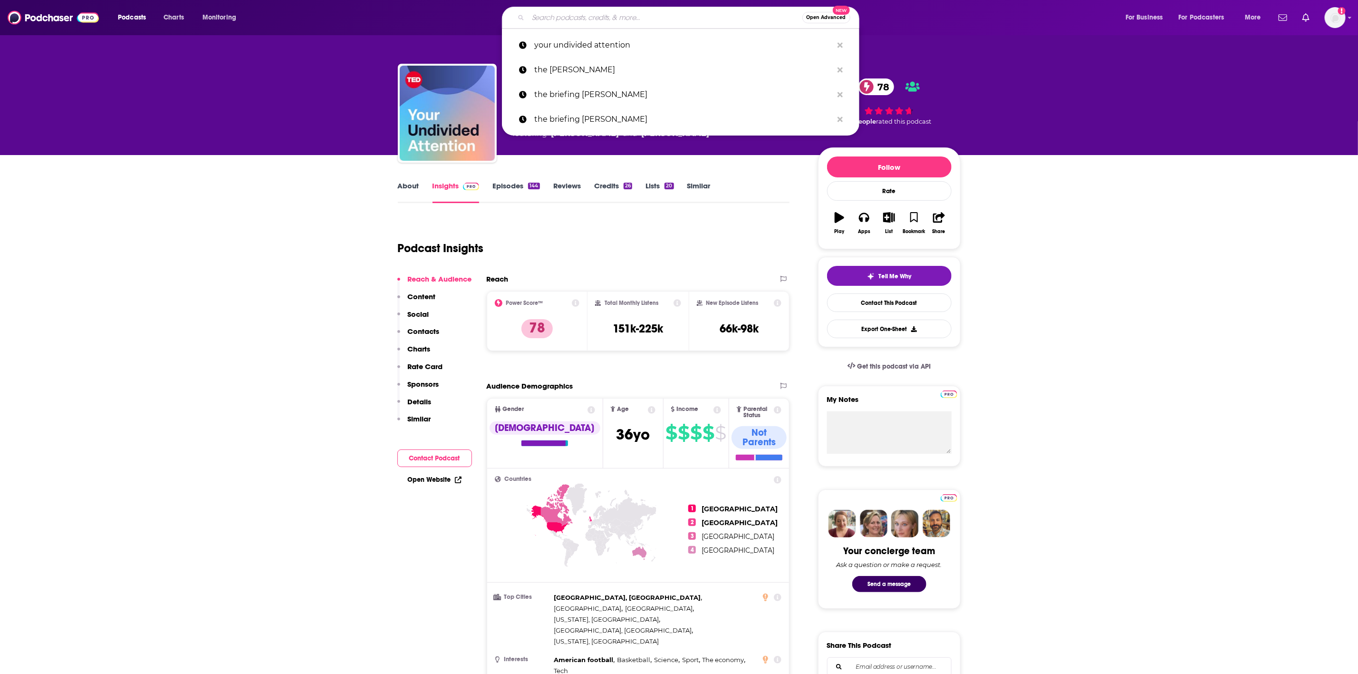
click at [548, 19] on input "Search podcasts, credits, & more..." at bounding box center [665, 17] width 274 height 15
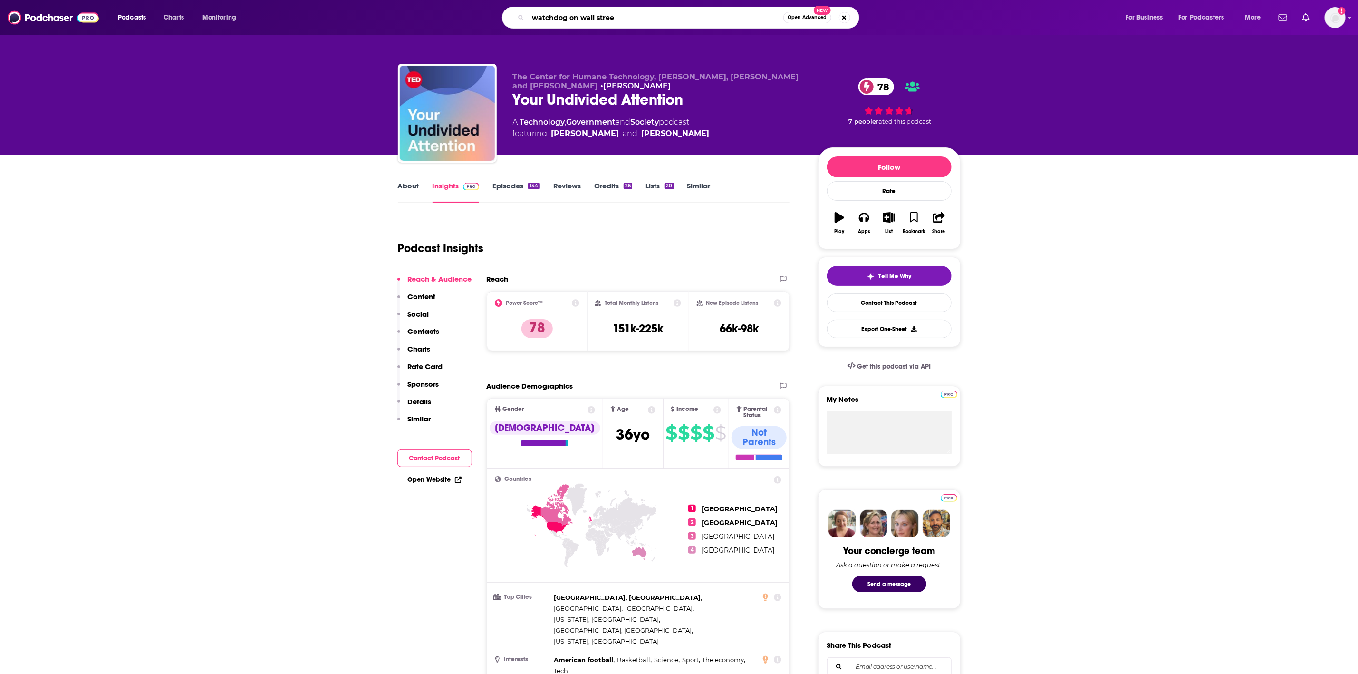
type input "watchdog on [GEOGRAPHIC_DATA]"
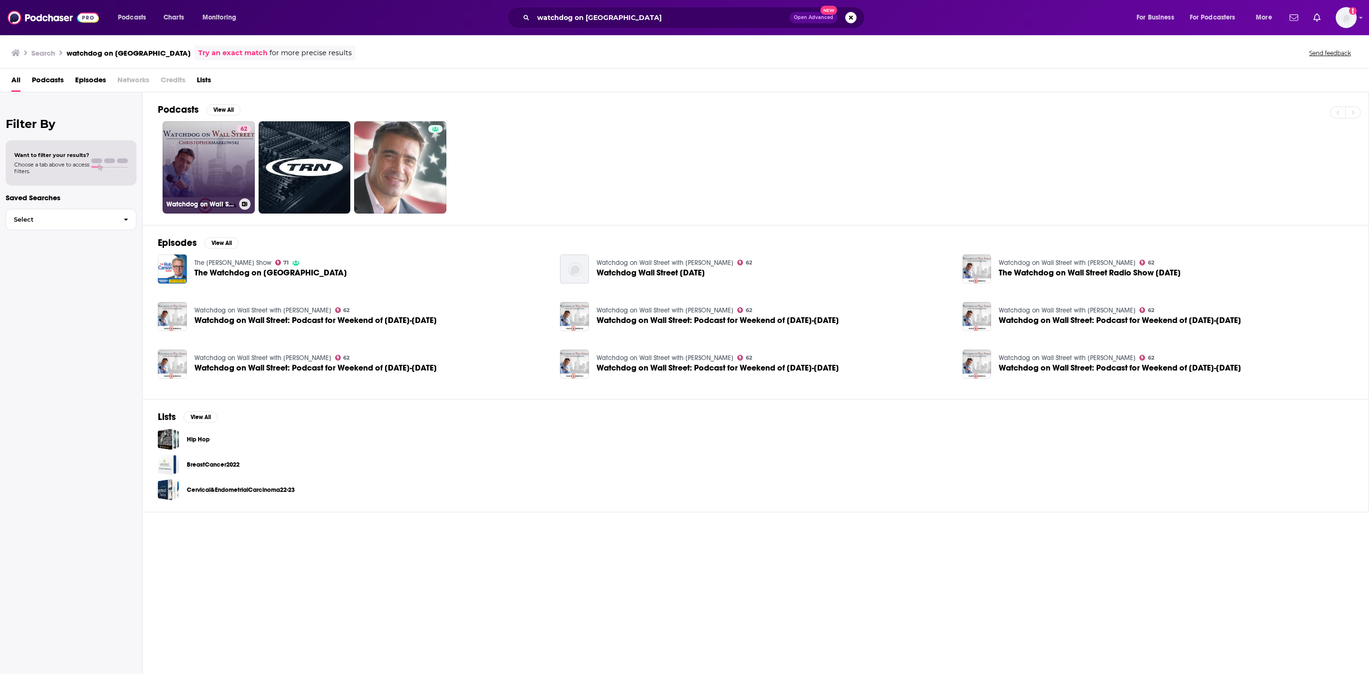
click at [198, 166] on link "62 Watchdog on Wall Street with [PERSON_NAME]" at bounding box center [209, 167] width 92 height 92
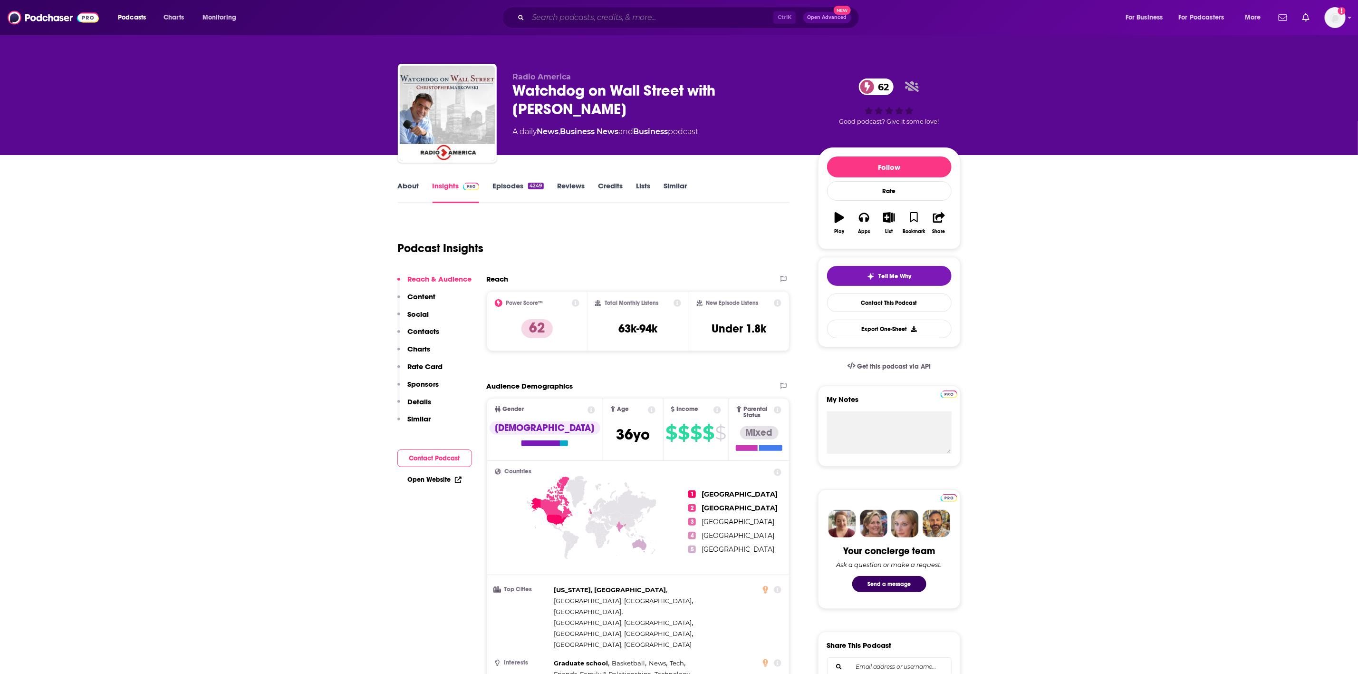
click at [580, 16] on input "Search podcasts, credits, & more..." at bounding box center [650, 17] width 245 height 15
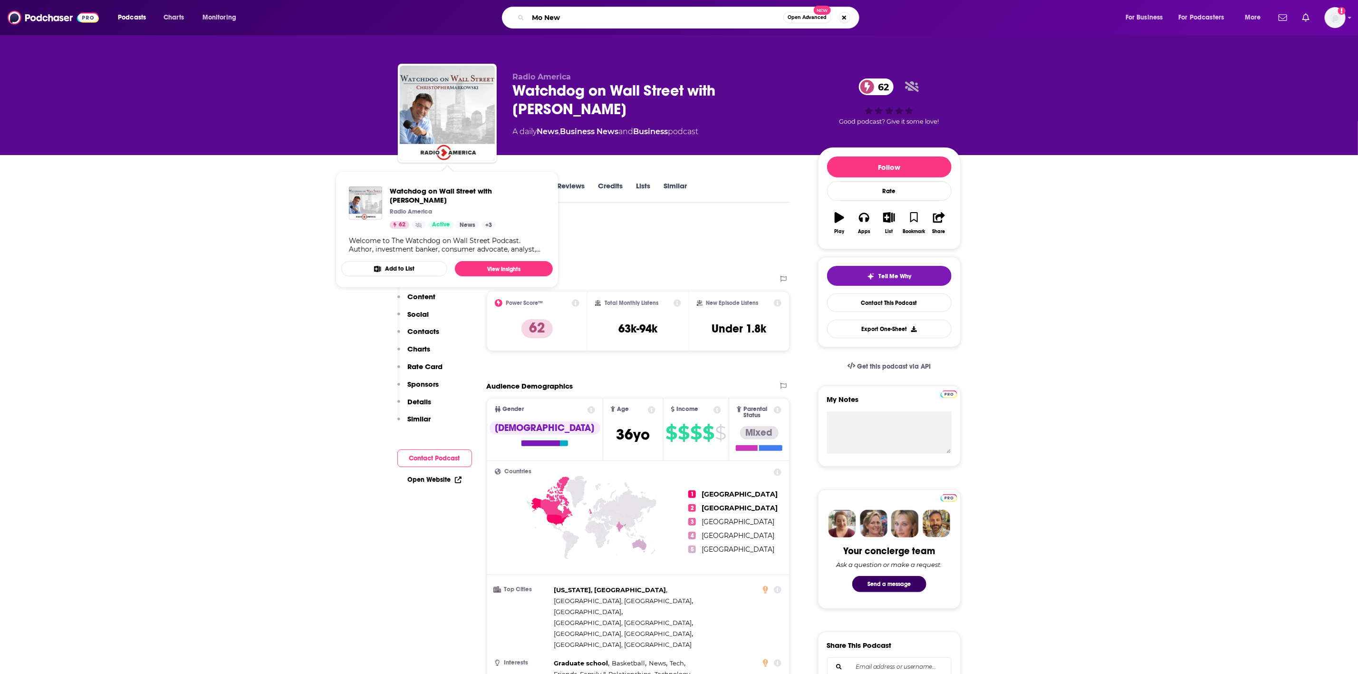
type input "Mo News"
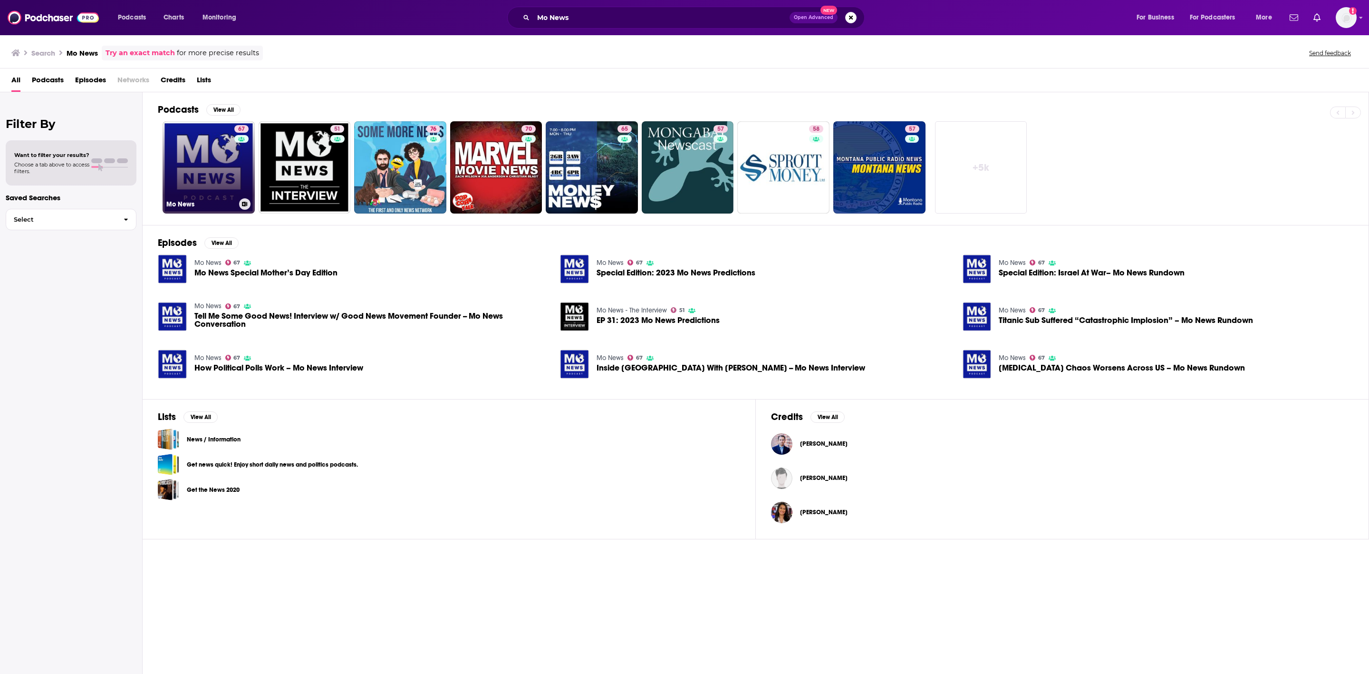
click at [222, 186] on link "67 Mo News" at bounding box center [209, 167] width 92 height 92
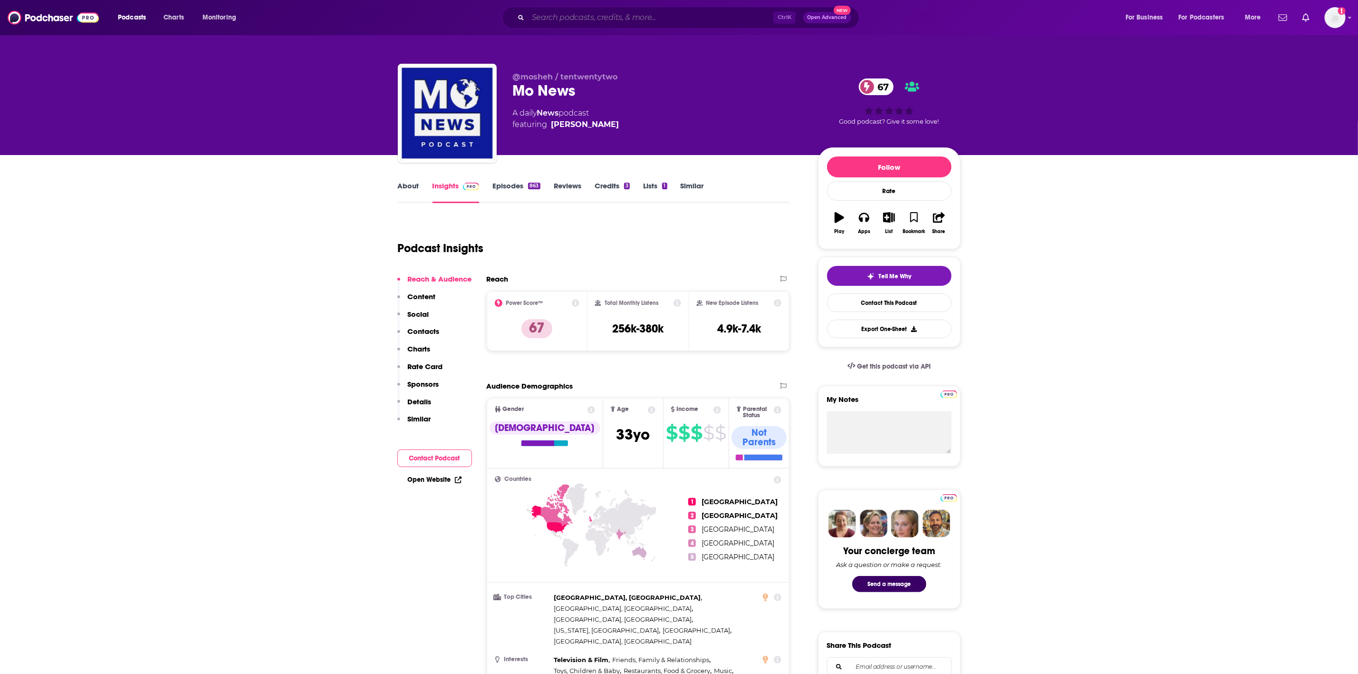
click at [574, 12] on input "Search podcasts, credits, & more..." at bounding box center [650, 17] width 245 height 15
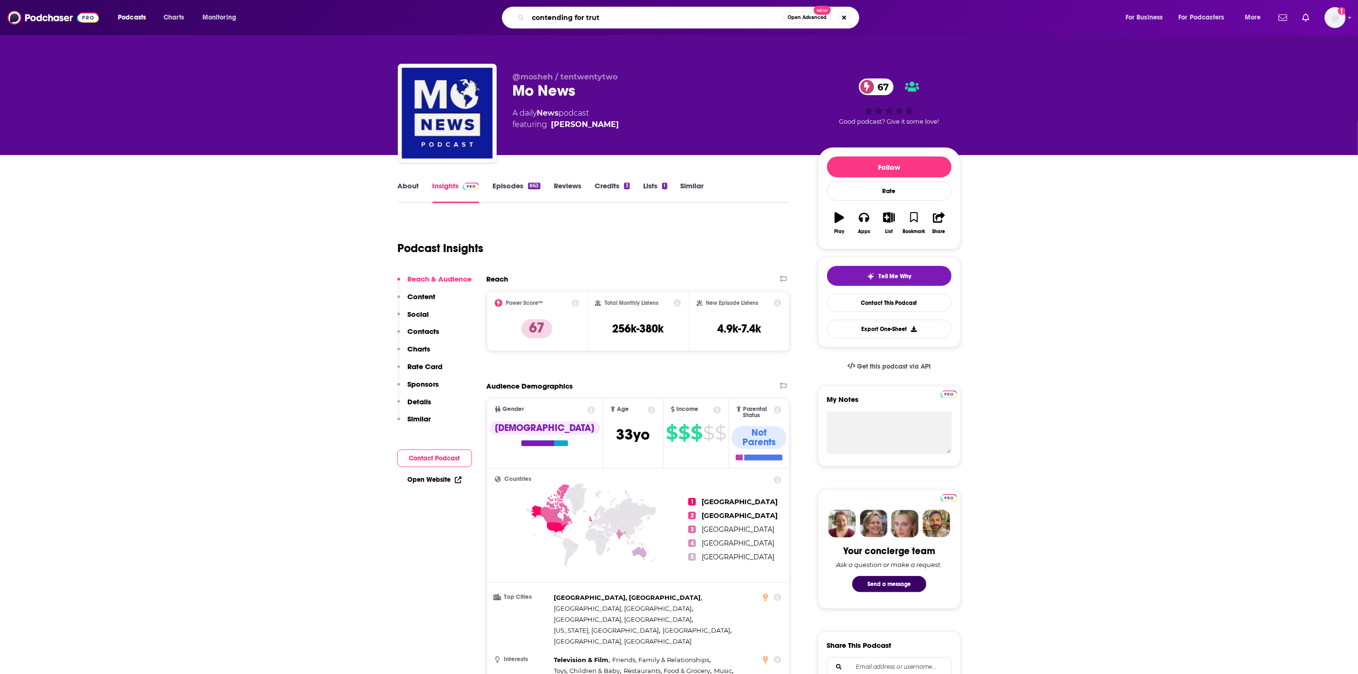
type input "contending for truth"
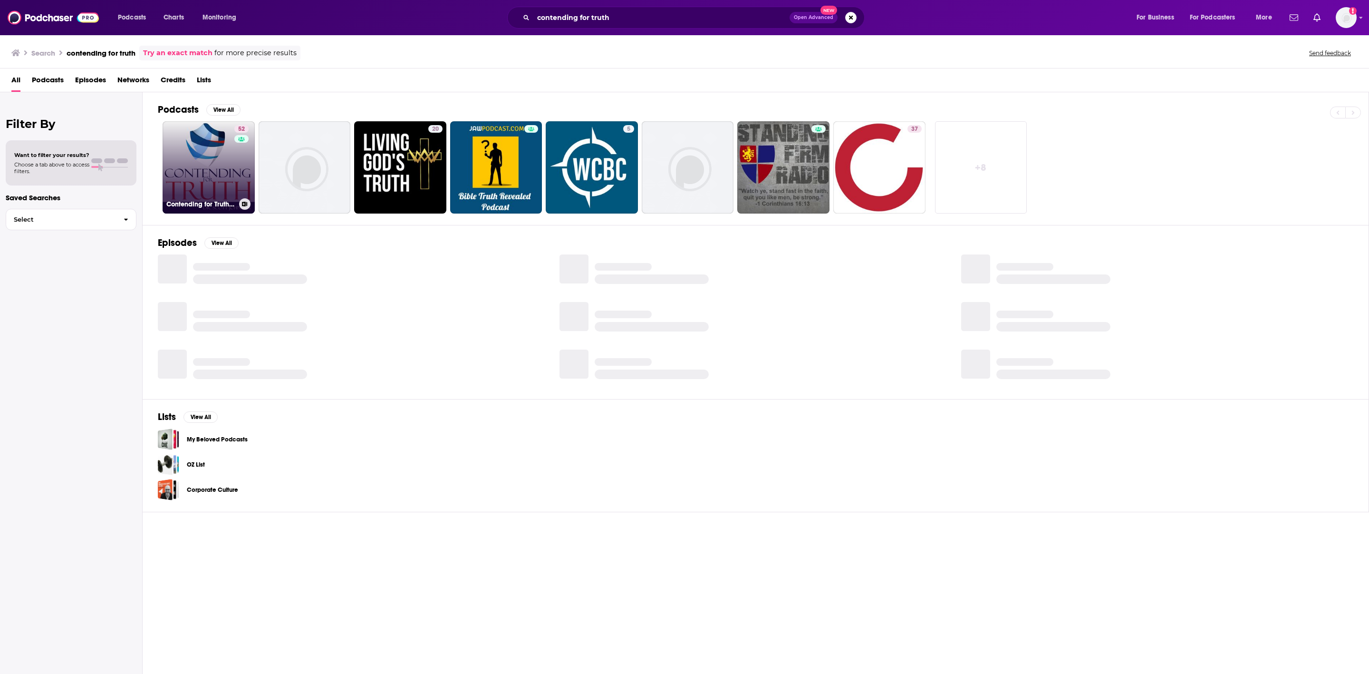
click at [195, 185] on link "52 Contending for Truth Podcast, Dr. [PERSON_NAME]" at bounding box center [209, 167] width 92 height 92
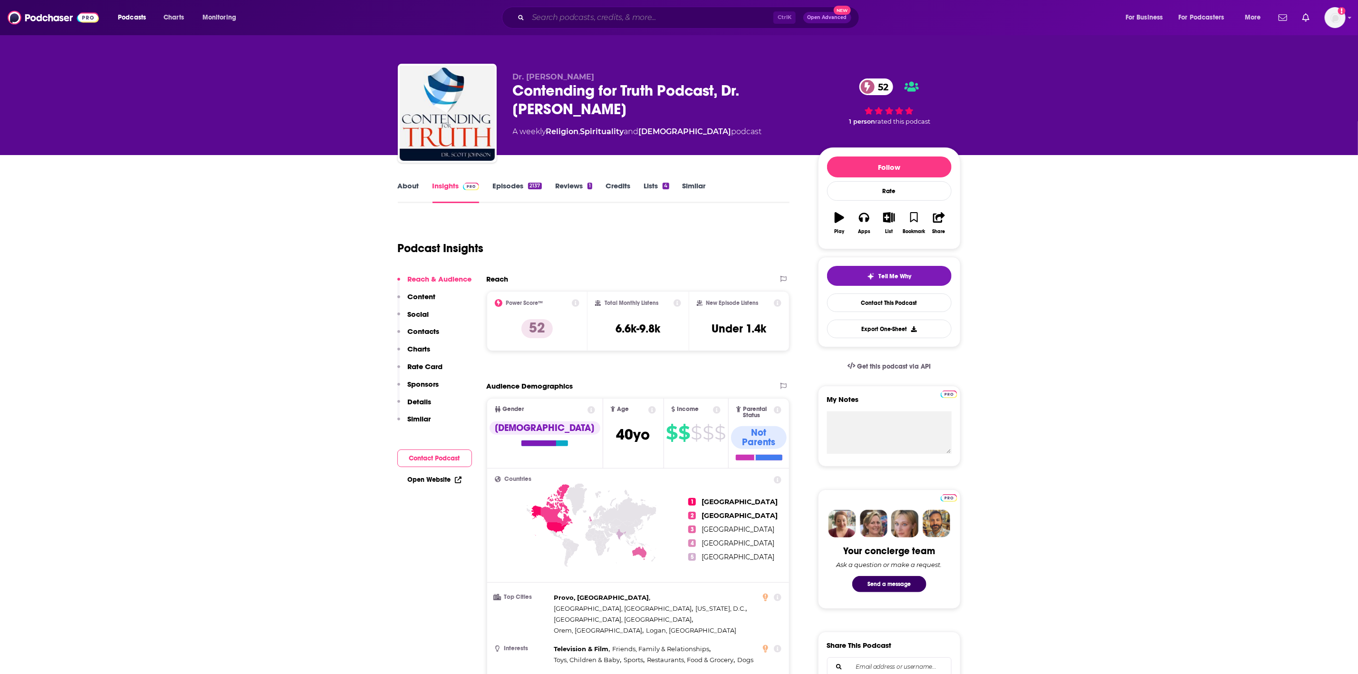
click at [676, 14] on input "Search podcasts, credits, & more..." at bounding box center [650, 17] width 245 height 15
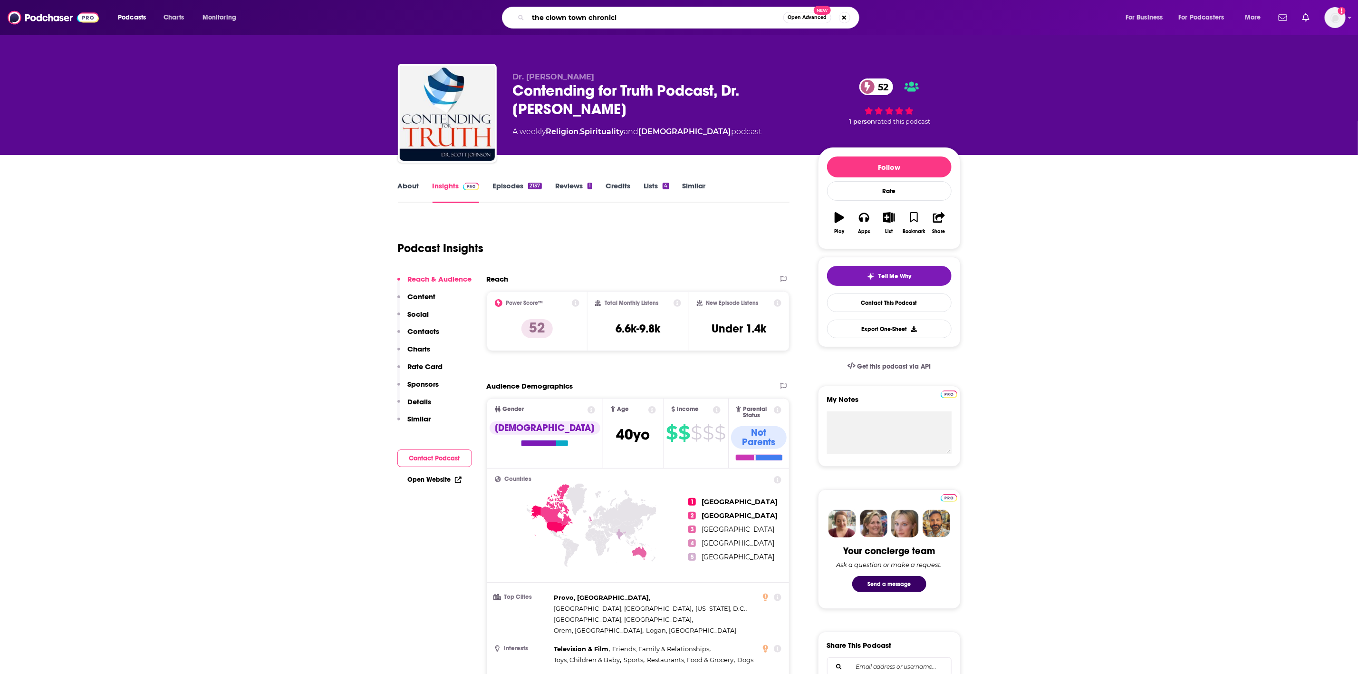
type input "the clown town chronicle"
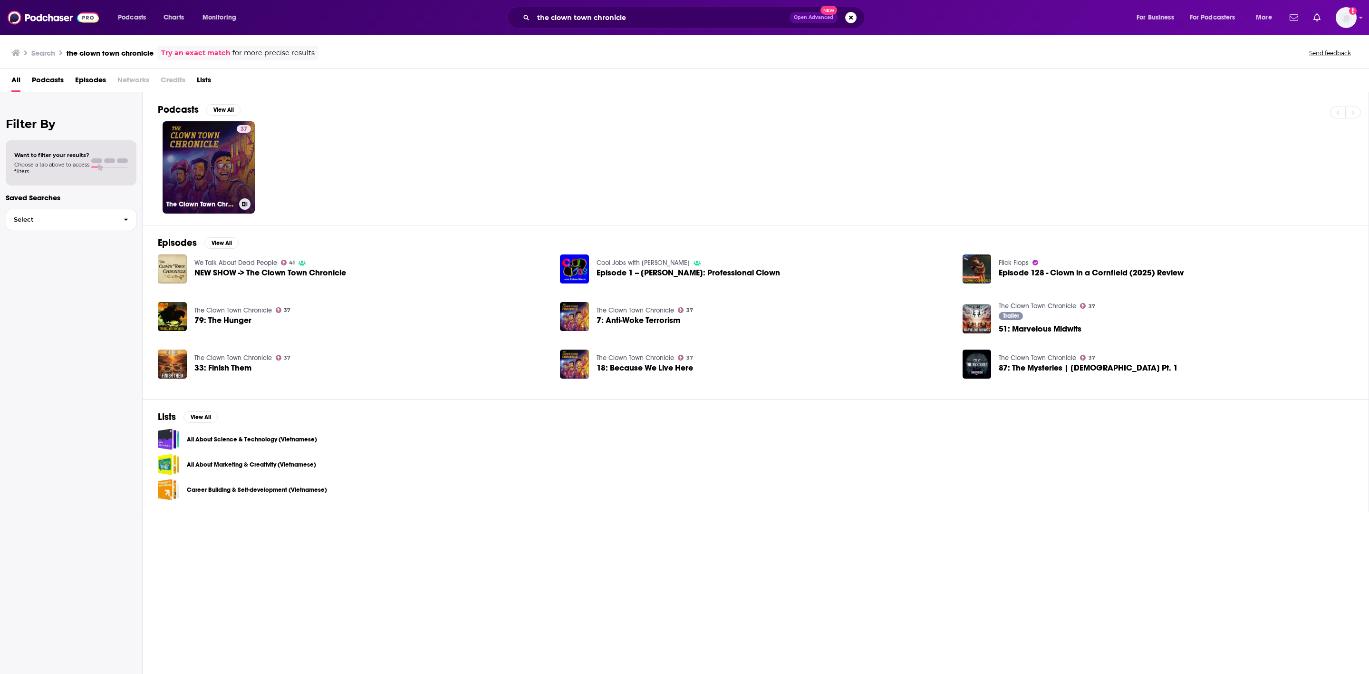
click at [207, 147] on link "37 The Clown Town Chronicle" at bounding box center [209, 167] width 92 height 92
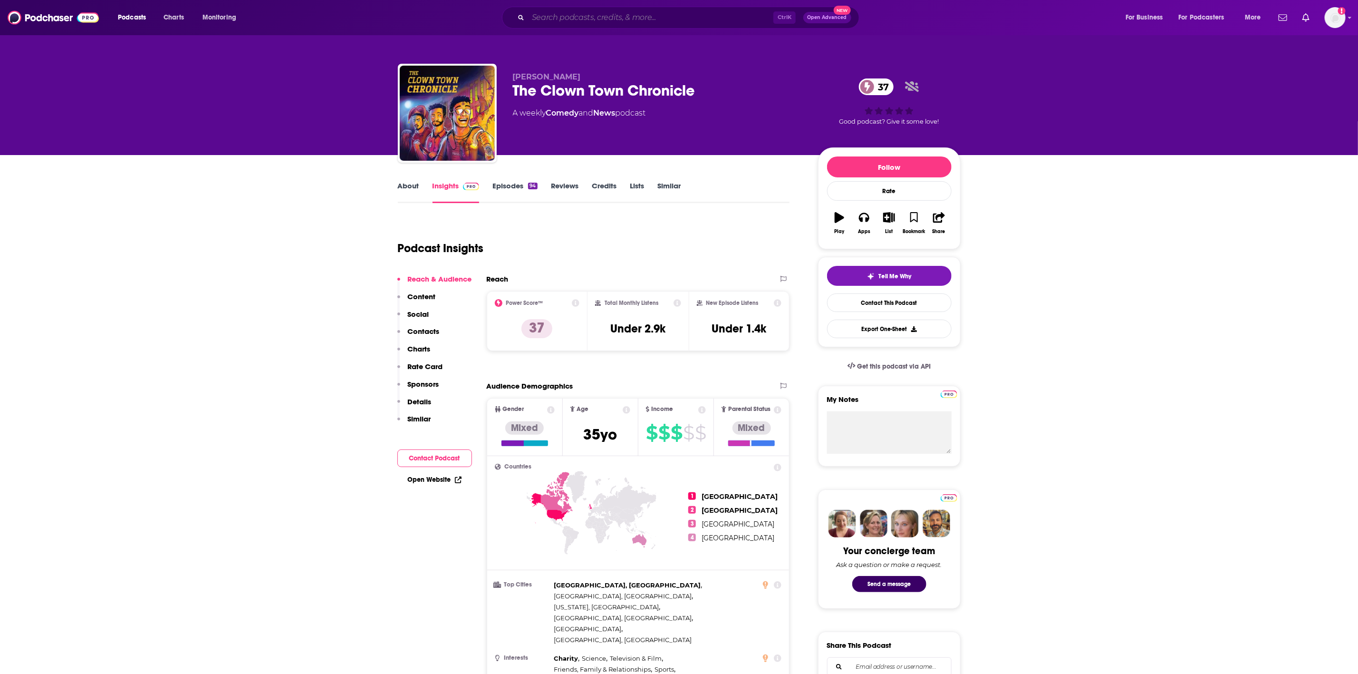
click at [586, 10] on input "Search podcasts, credits, & more..." at bounding box center [650, 17] width 245 height 15
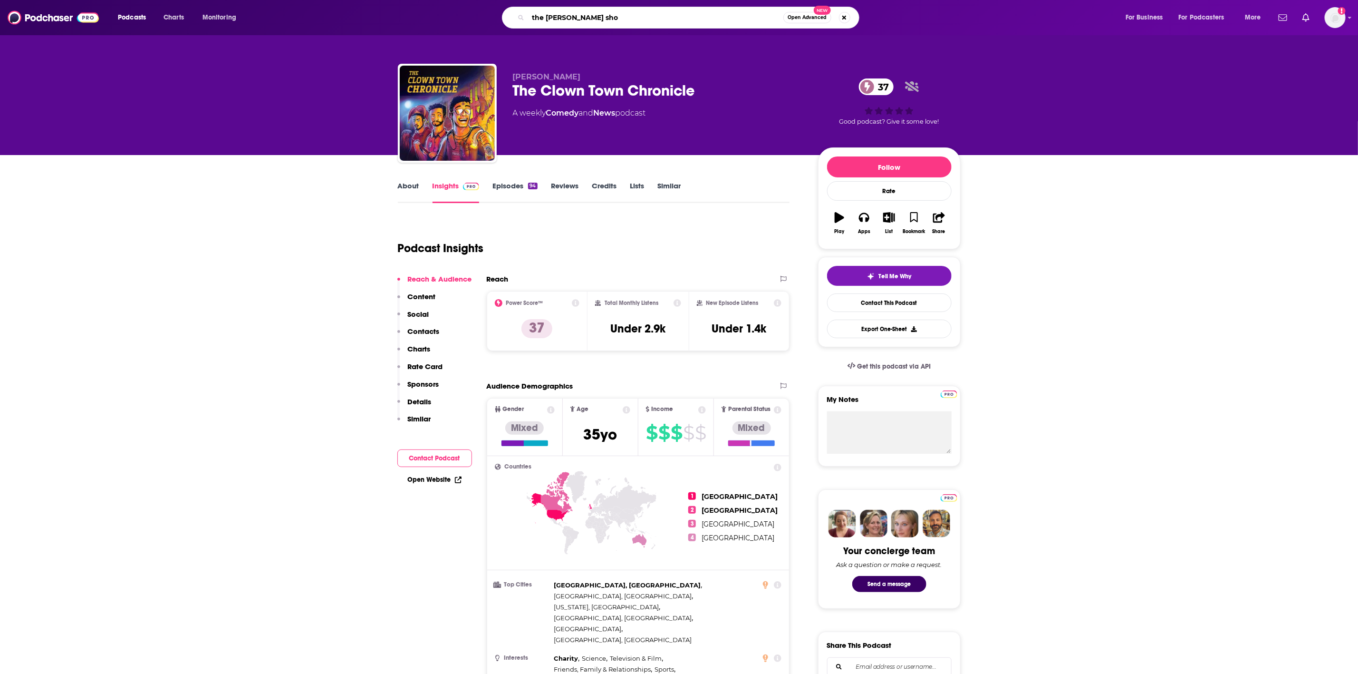
type input "the [PERSON_NAME] show"
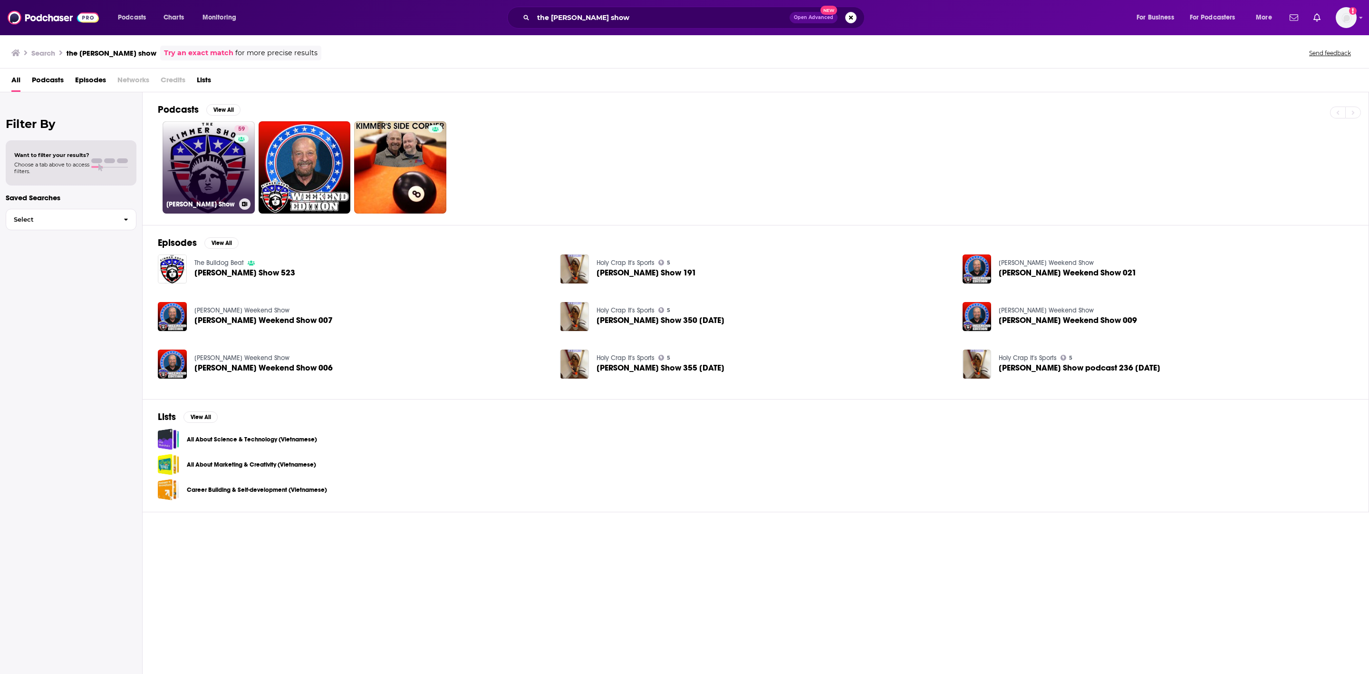
click at [198, 148] on link "59 [PERSON_NAME] Show" at bounding box center [209, 167] width 92 height 92
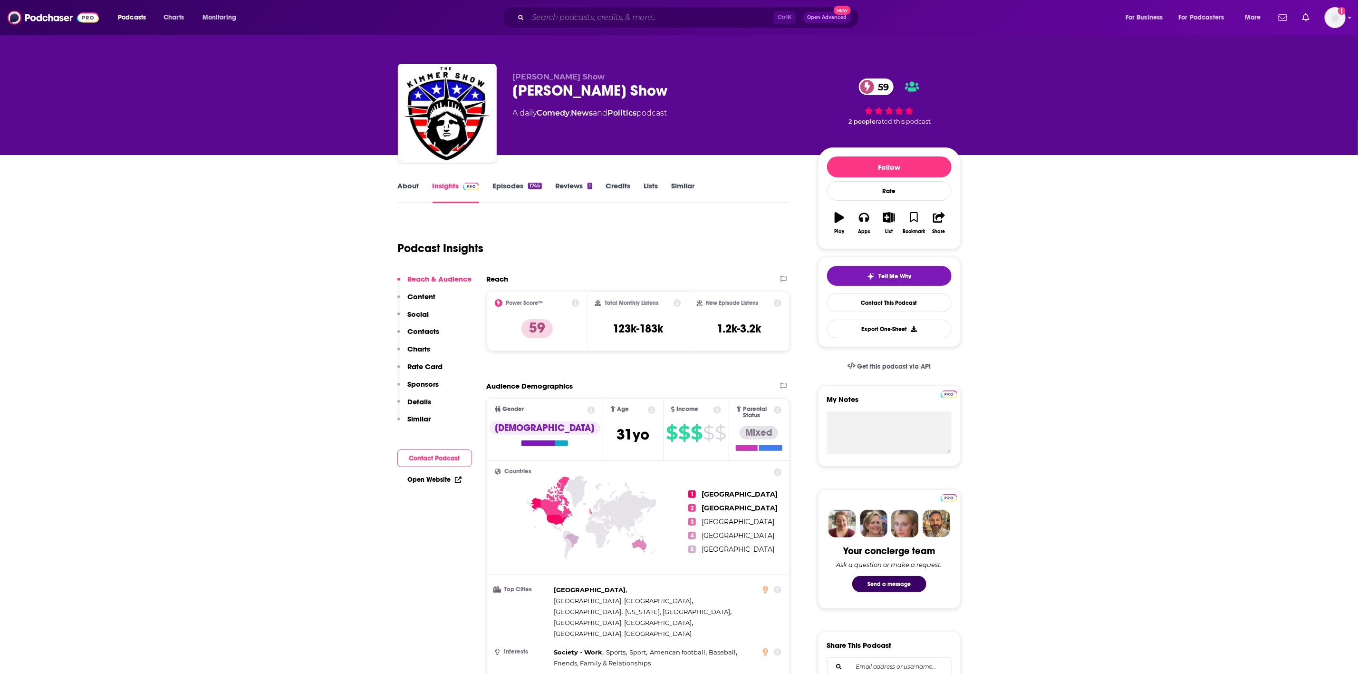
click at [562, 23] on input "Search podcasts, credits, & more..." at bounding box center [650, 17] width 245 height 15
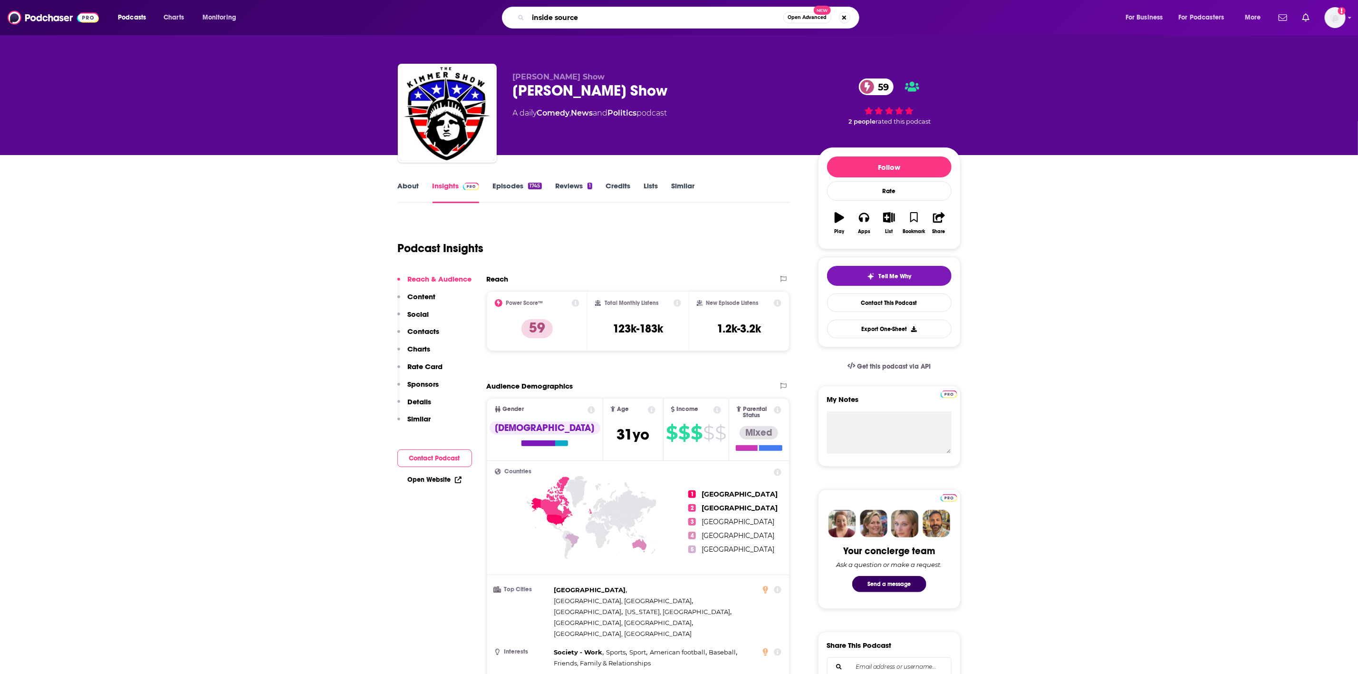
type input "inside sources"
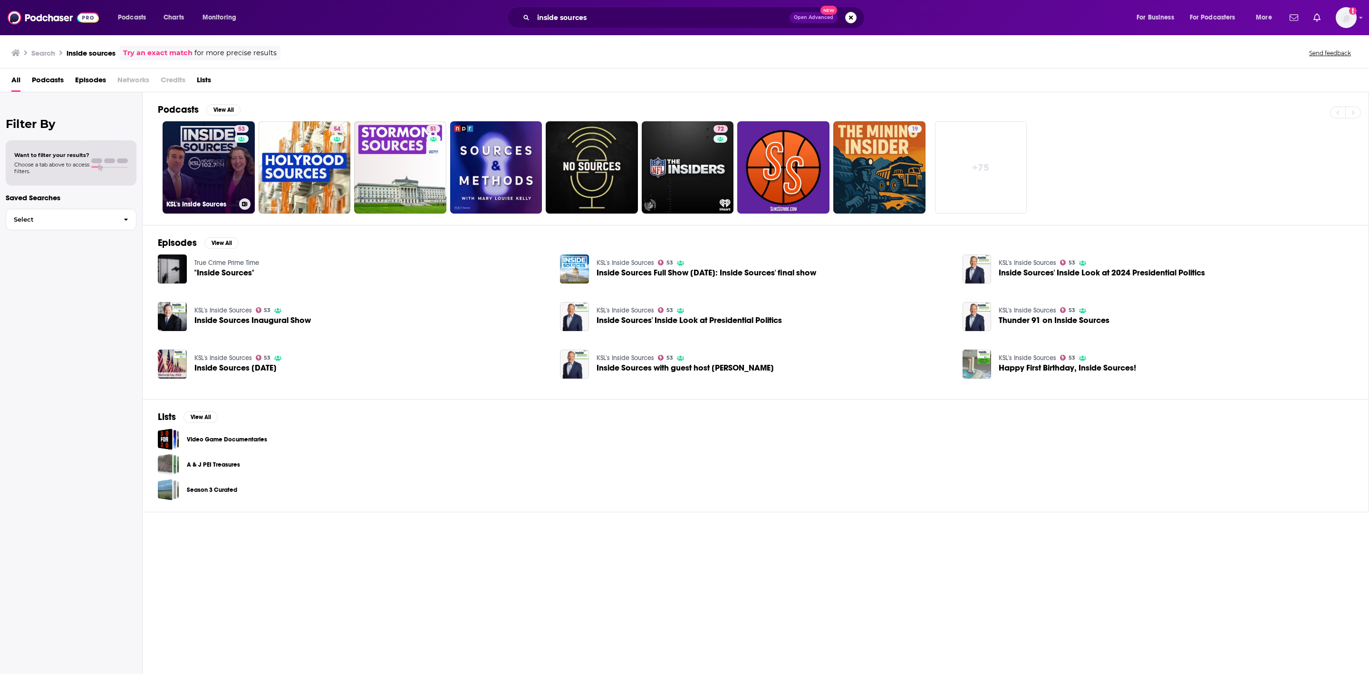
click at [225, 144] on link "53 KSL's Inside Sources" at bounding box center [209, 167] width 92 height 92
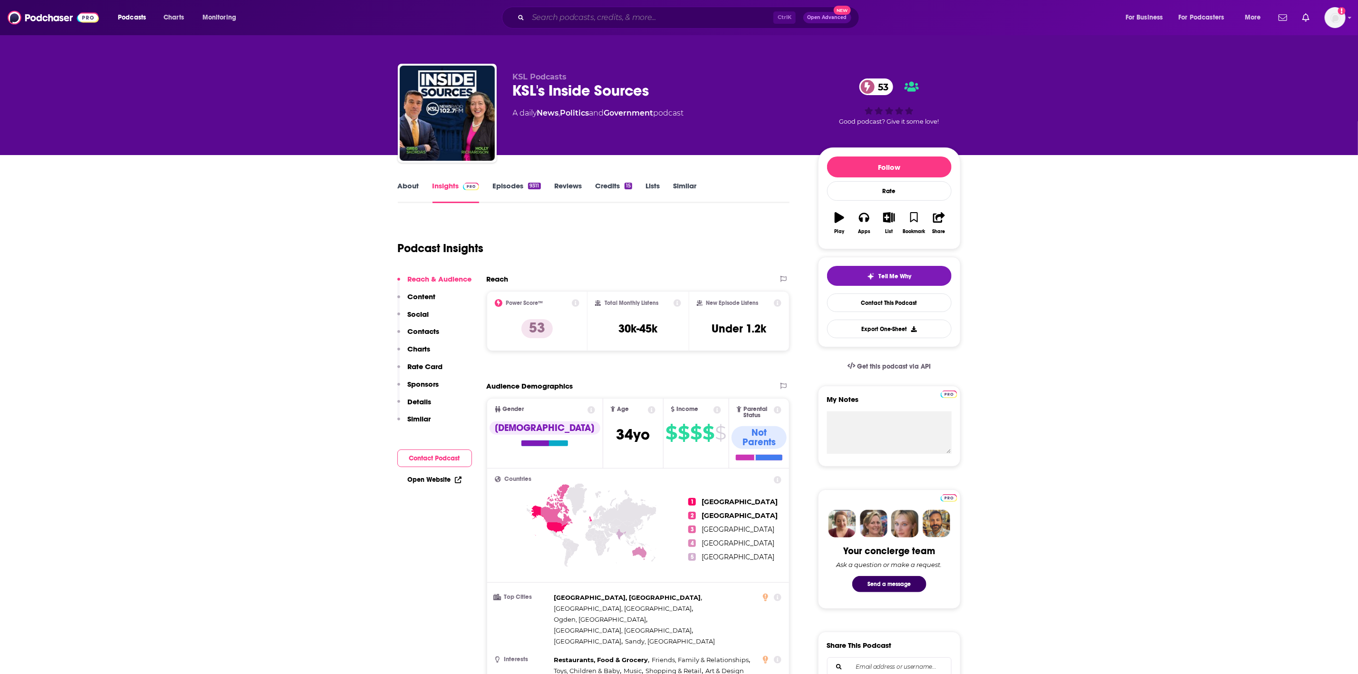
click at [578, 13] on input "Search podcasts, credits, & more..." at bounding box center [650, 17] width 245 height 15
